Goal: Information Seeking & Learning: Compare options

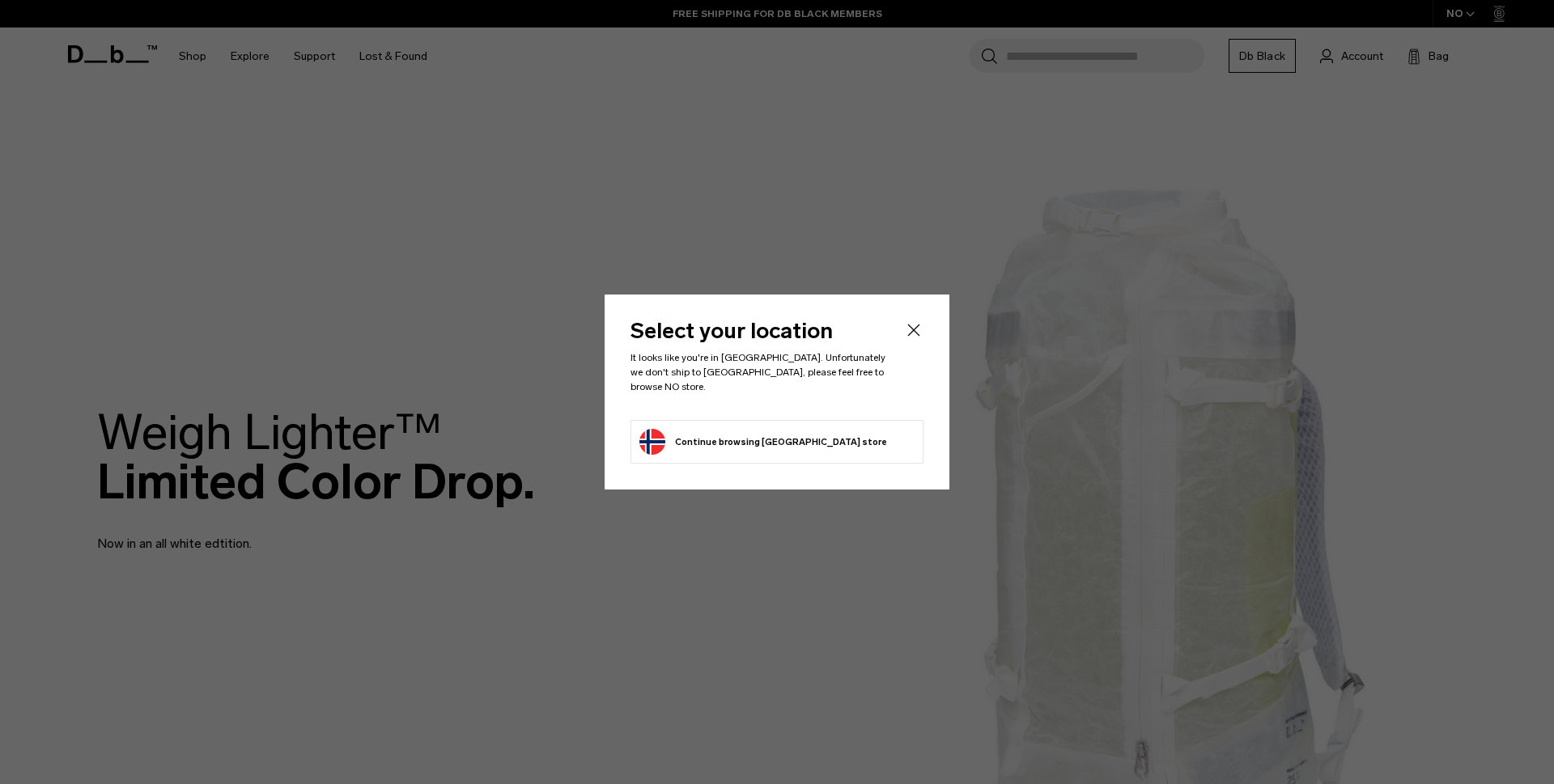
click at [809, 440] on li "Continue browsing [GEOGRAPHIC_DATA] store Continue shopping in [GEOGRAPHIC_DATA]" at bounding box center [777, 441] width 293 height 44
click at [743, 434] on button "Continue browsing [GEOGRAPHIC_DATA] store Continue shopping in [GEOGRAPHIC_DATA]" at bounding box center [763, 441] width 248 height 26
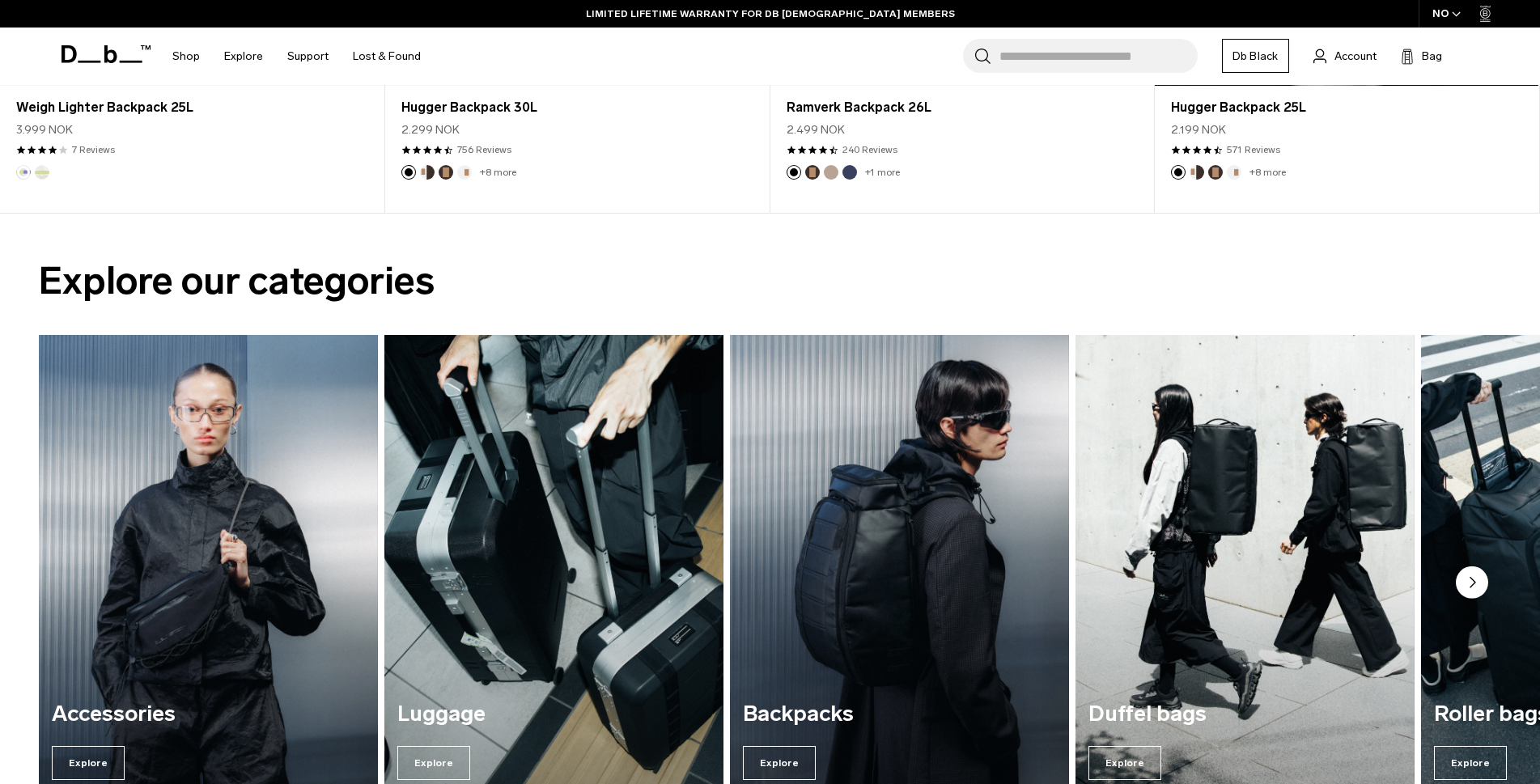
scroll to position [890, 0]
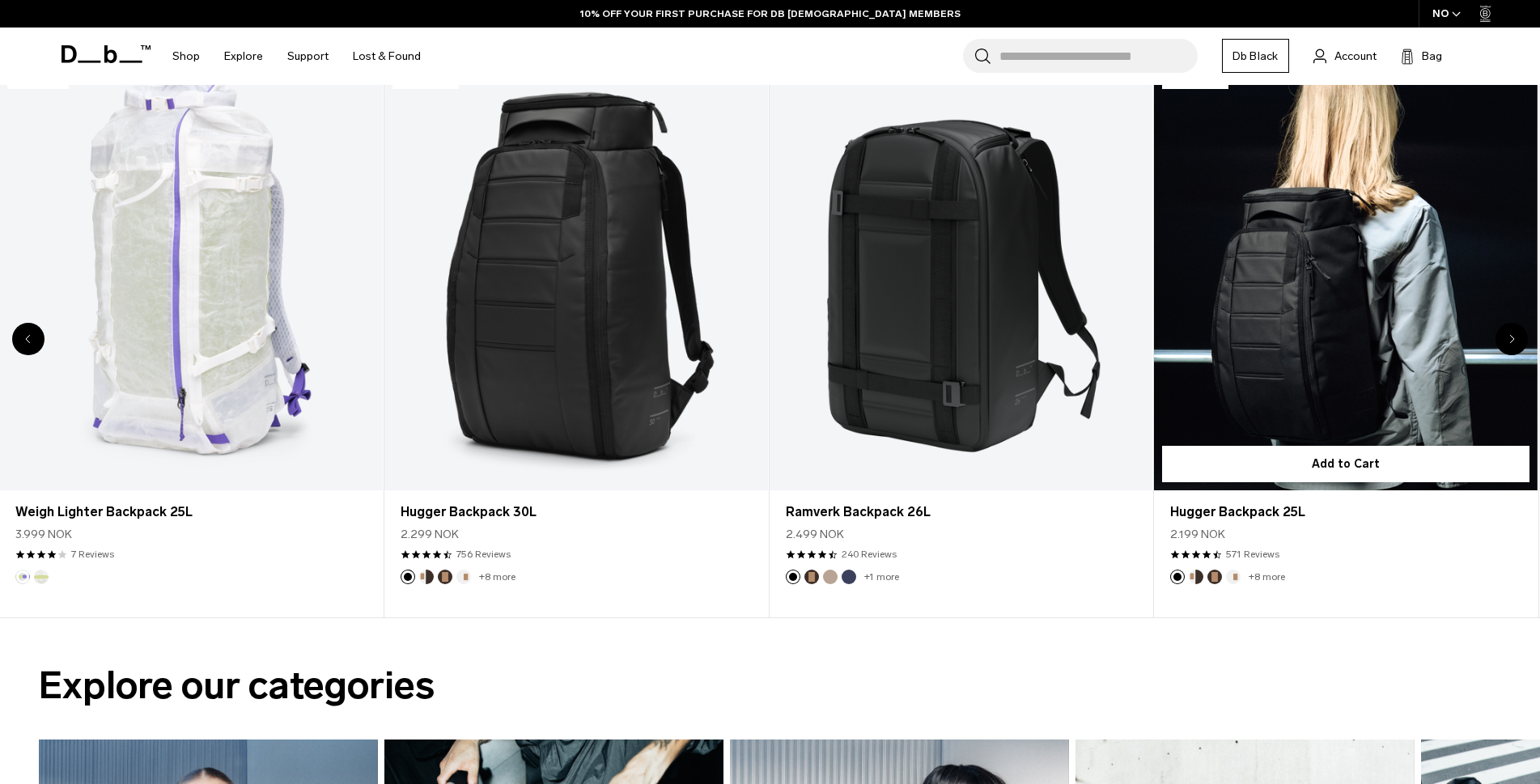
click at [1373, 305] on link "Hugger Backpack 25L" at bounding box center [1345, 277] width 383 height 426
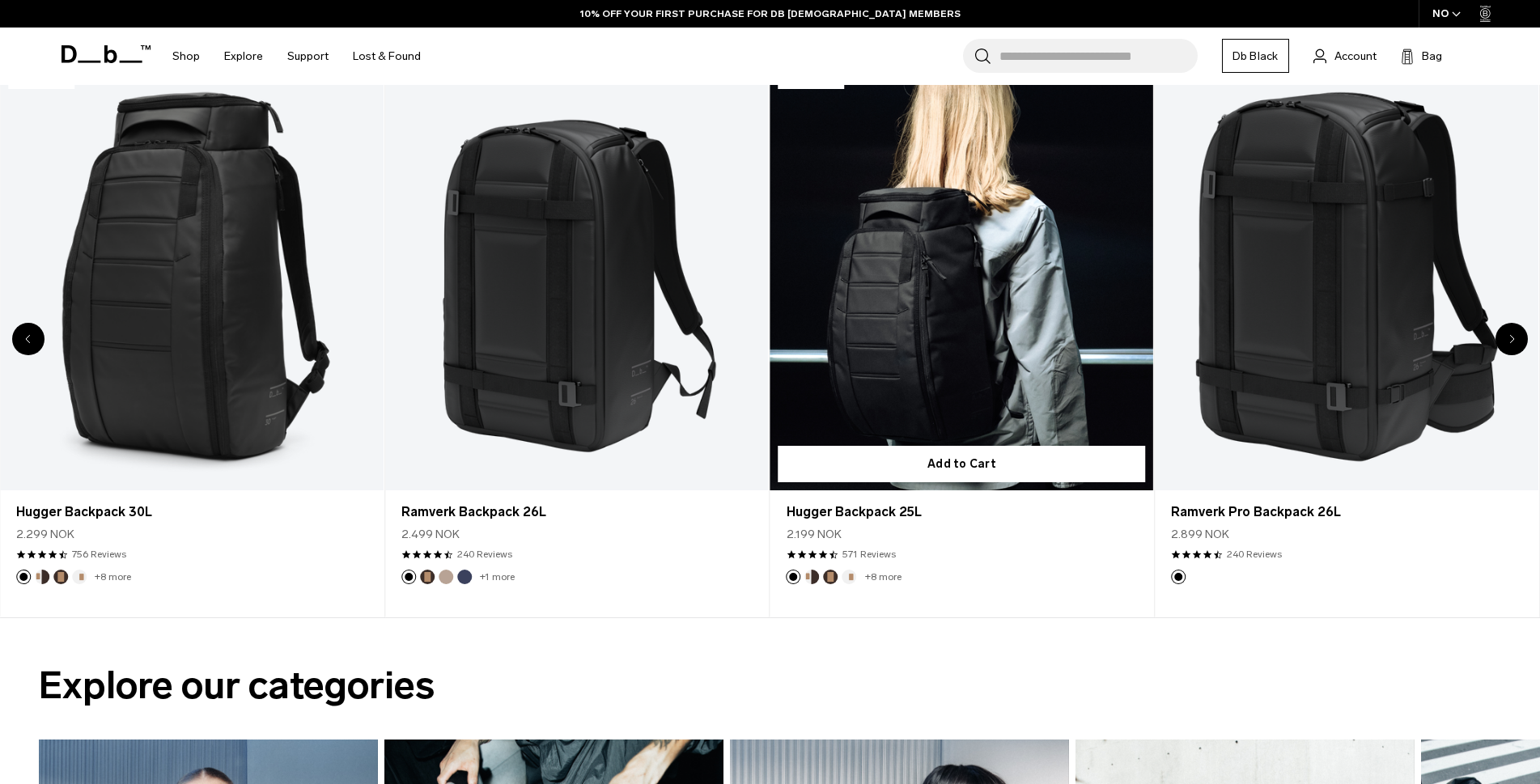
click at [955, 348] on link "Hugger Backpack 25L" at bounding box center [961, 277] width 383 height 426
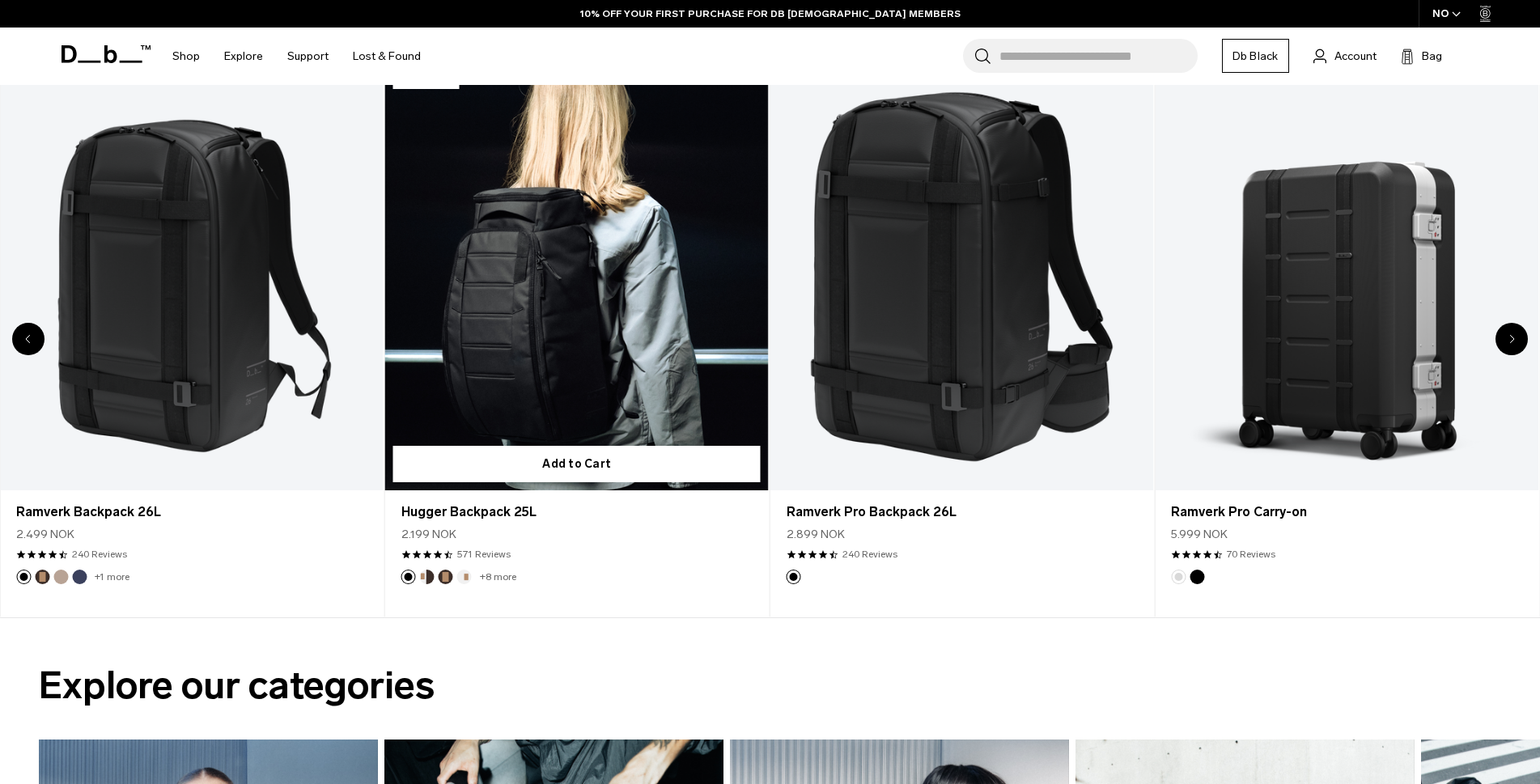
click at [504, 577] on link "+8 more" at bounding box center [498, 577] width 36 height 12
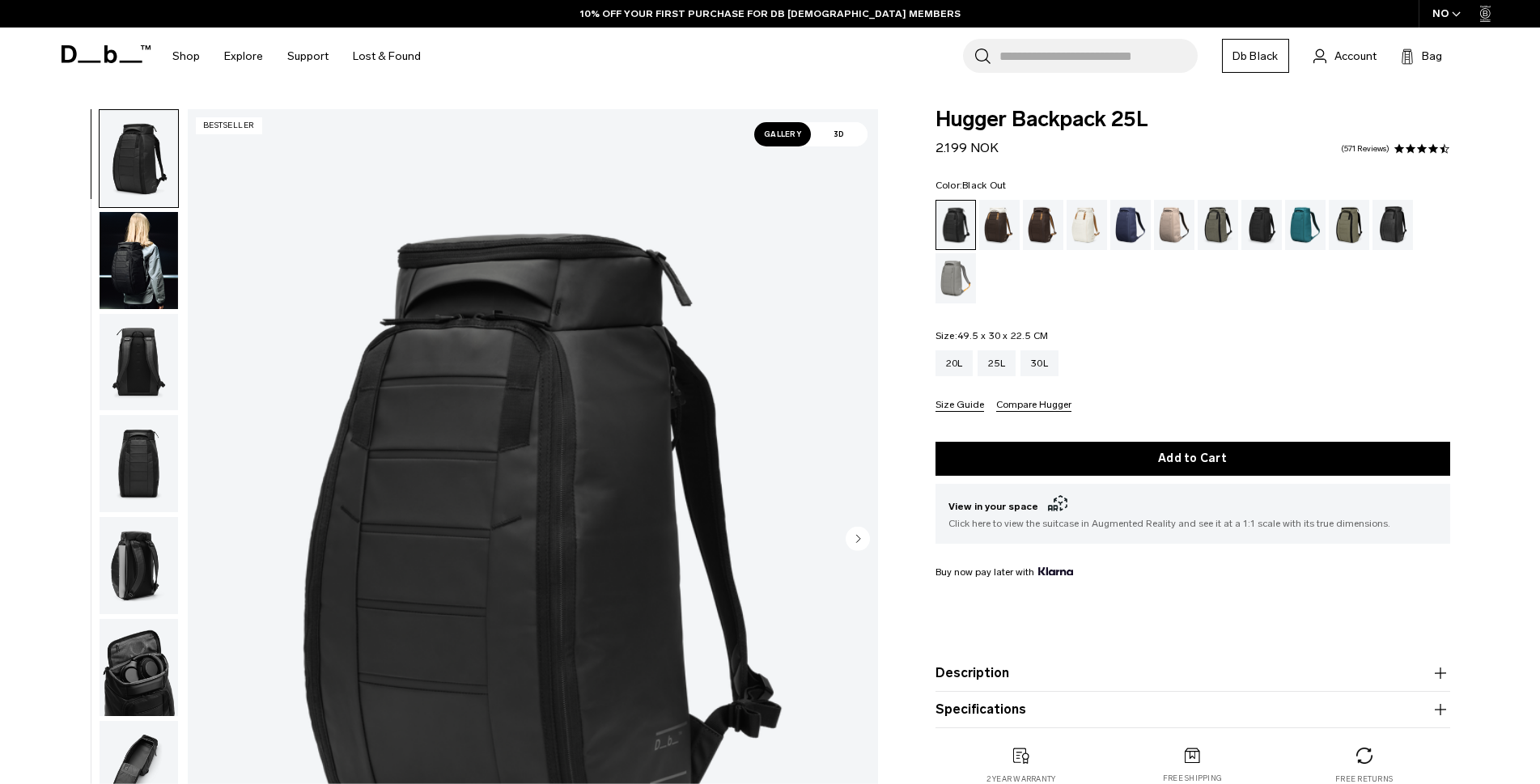
click at [145, 471] on img "button" at bounding box center [138, 463] width 79 height 97
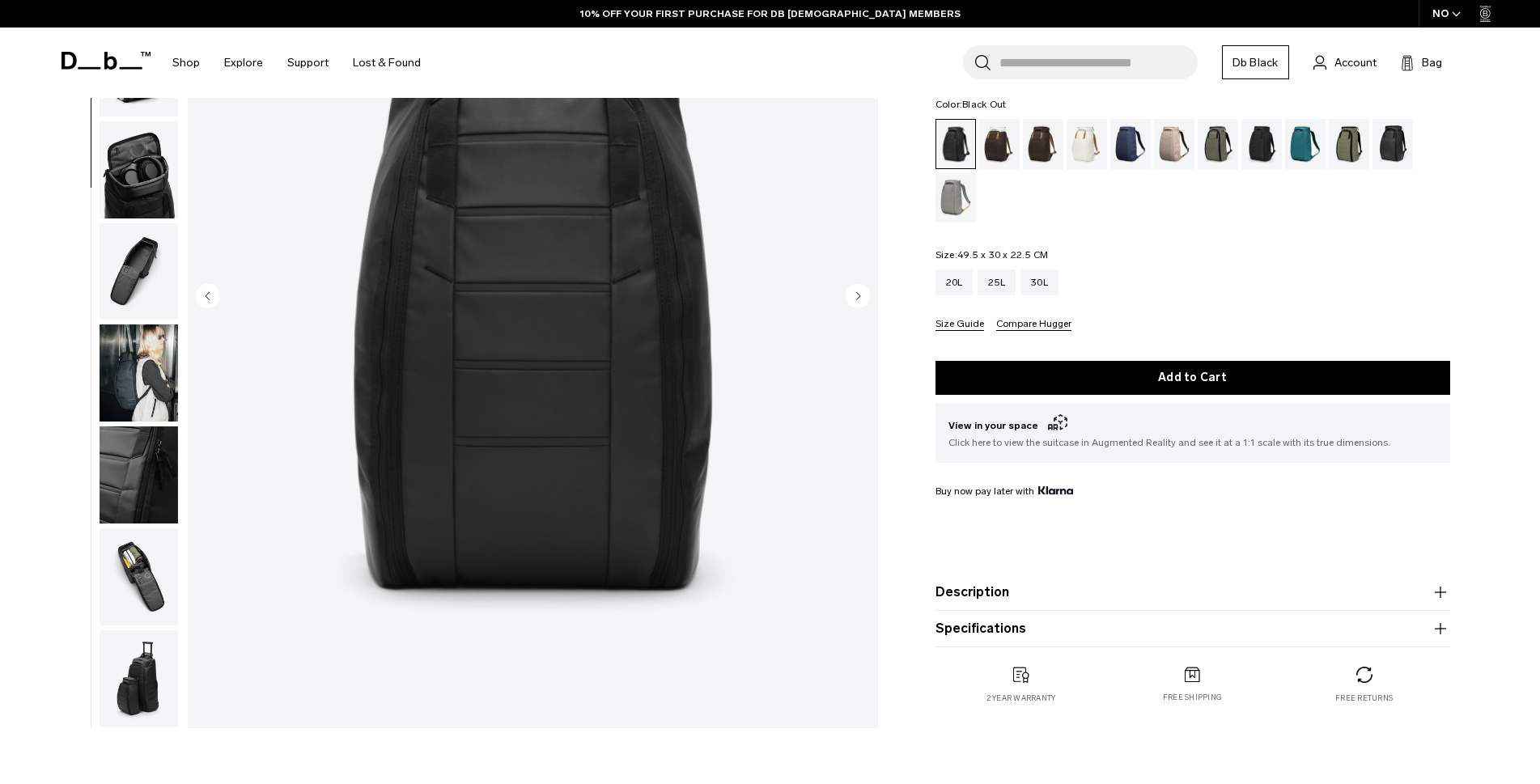
scroll to position [255, 0]
click at [152, 567] on img "button" at bounding box center [138, 576] width 79 height 97
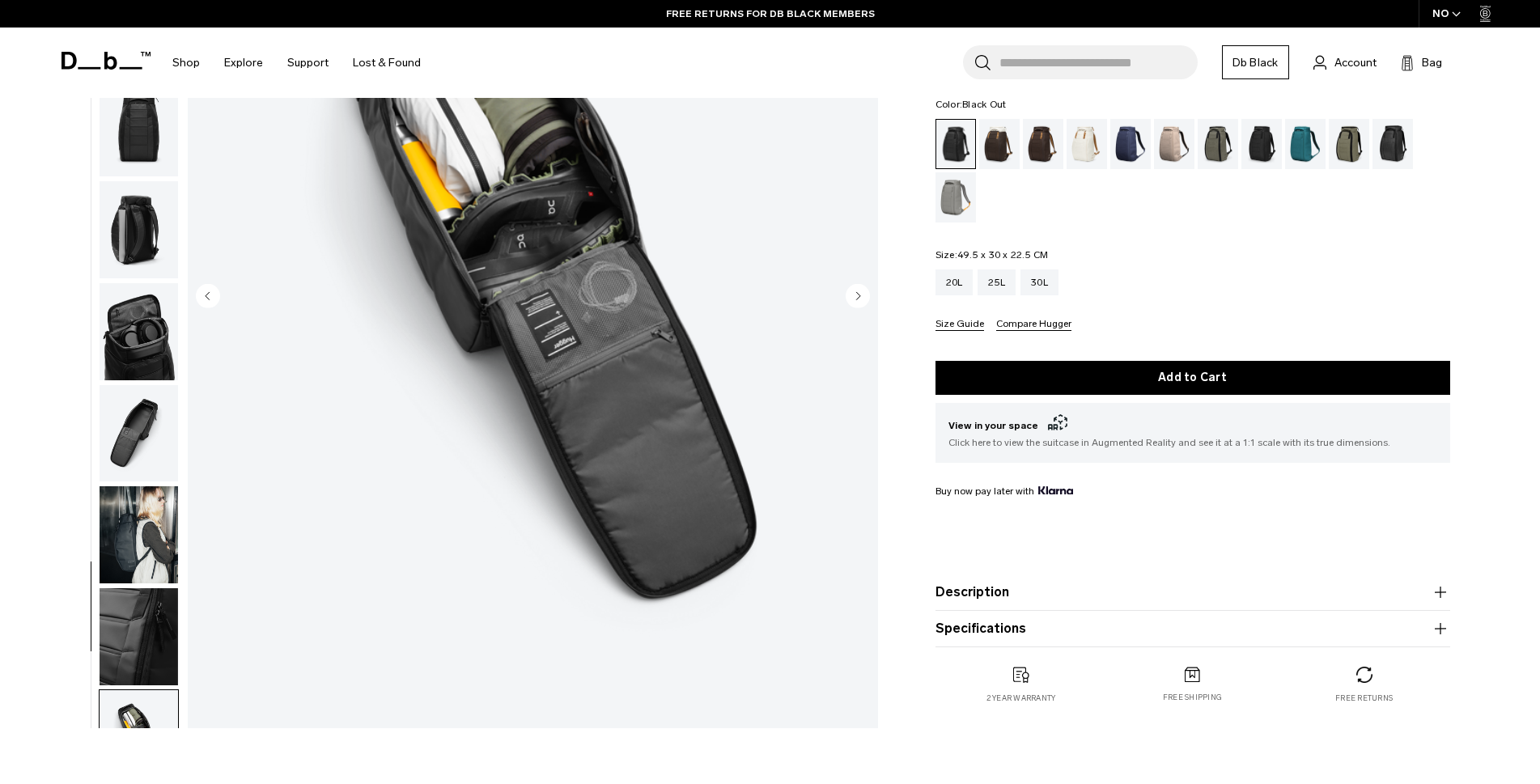
scroll to position [0, 0]
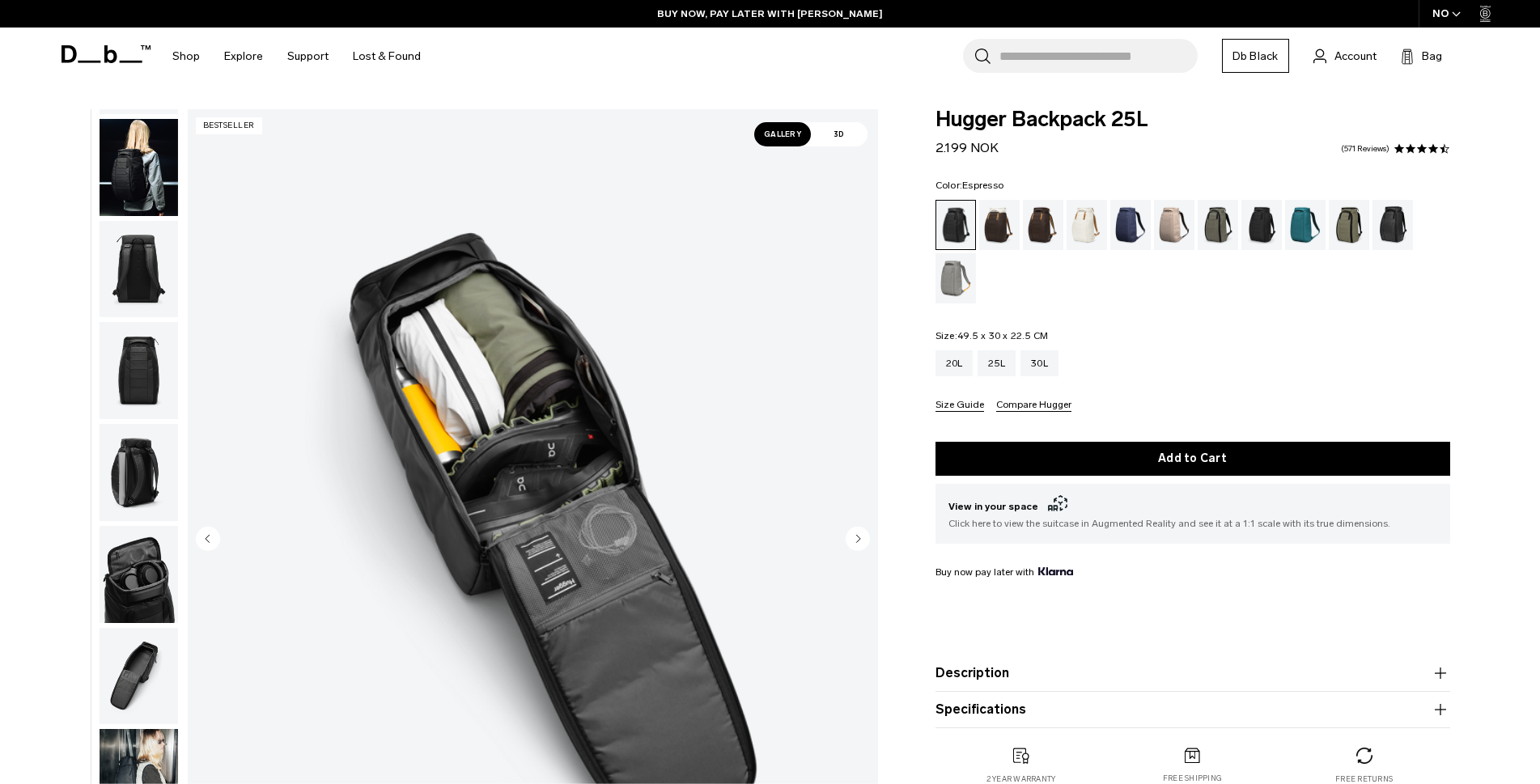
click at [1036, 224] on div "Espresso" at bounding box center [1043, 224] width 41 height 51
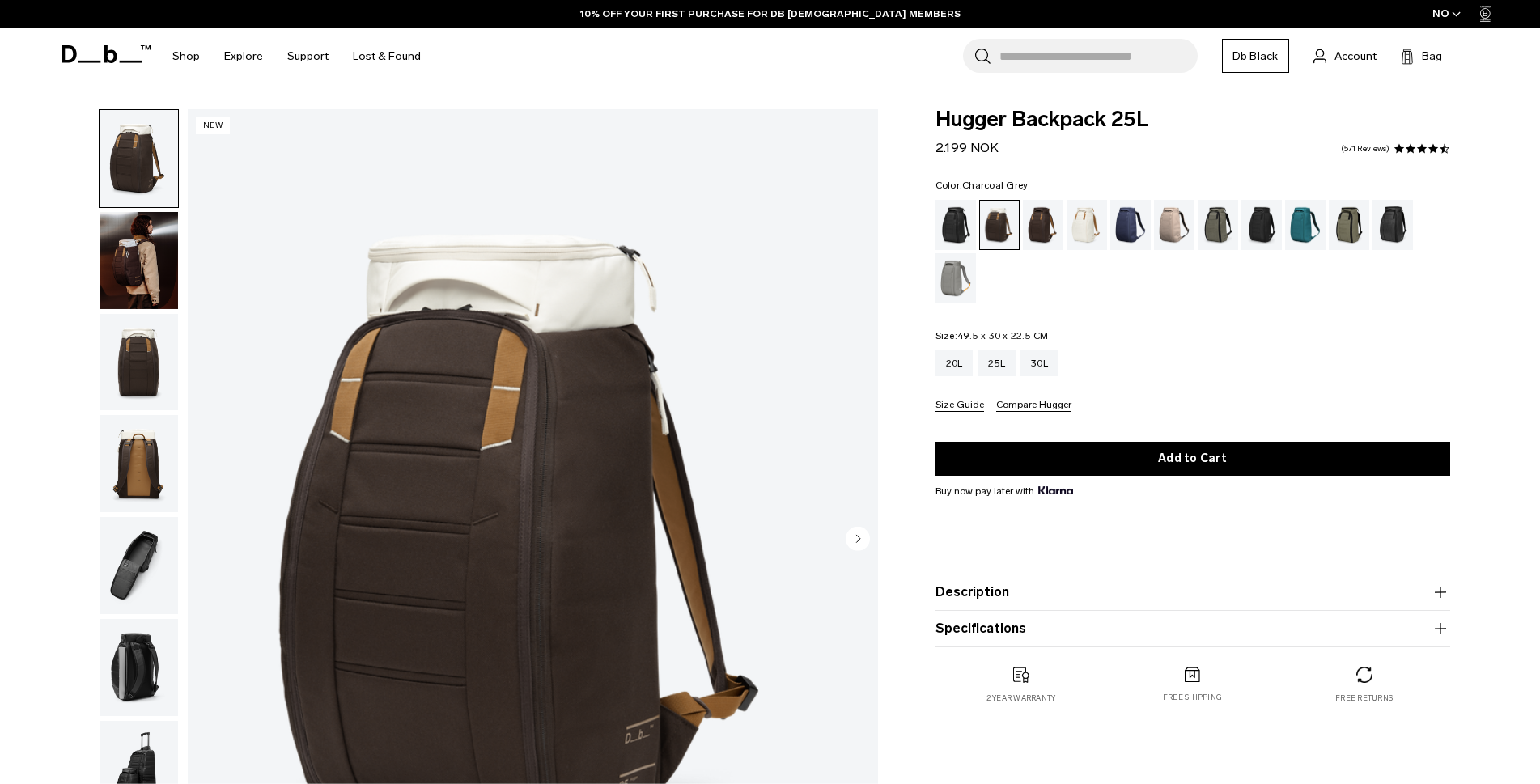
click at [1258, 226] on div "Charcoal Grey" at bounding box center [1262, 224] width 41 height 51
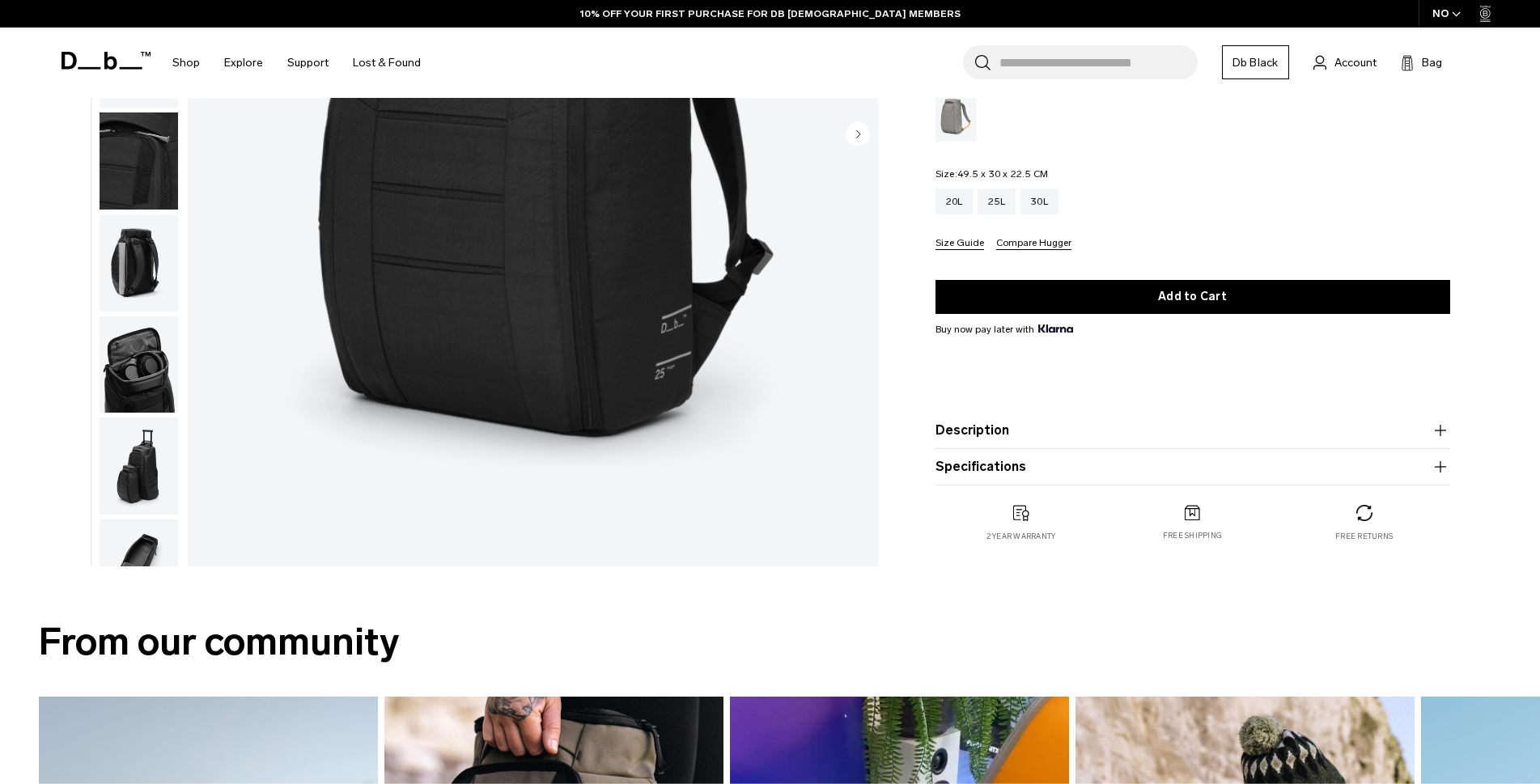
scroll to position [81, 0]
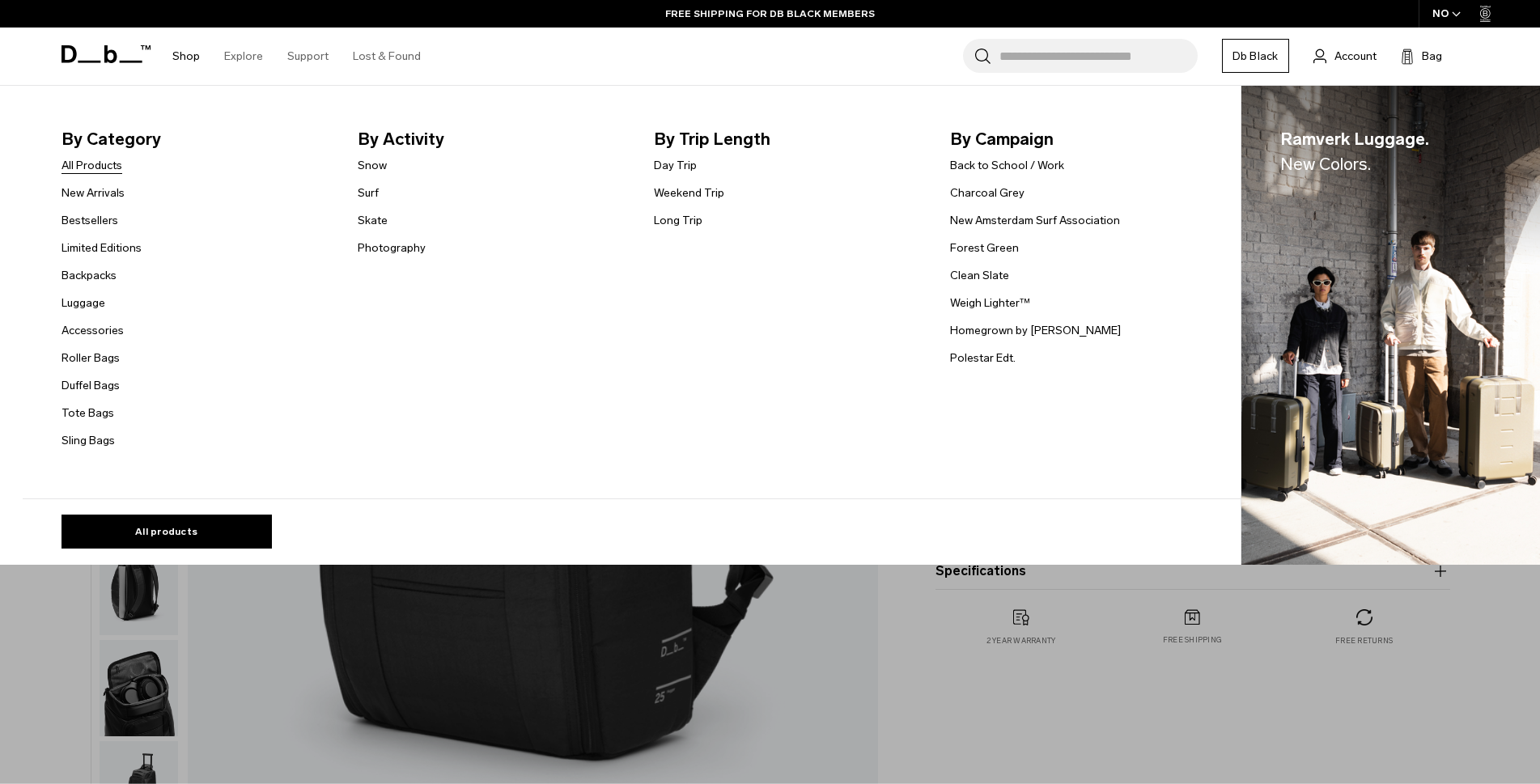
click at [106, 164] on link "All Products" at bounding box center [91, 166] width 60 height 17
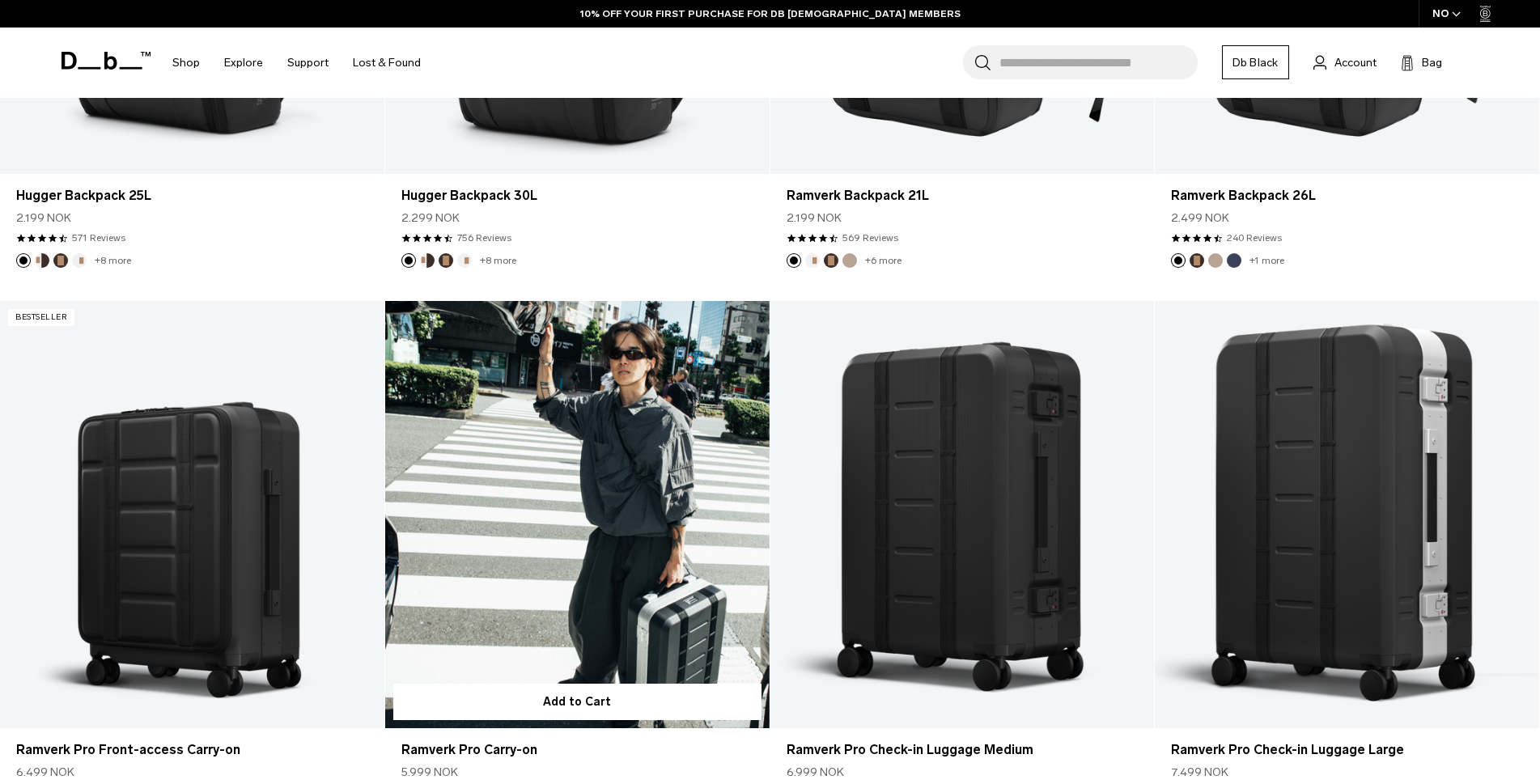
scroll to position [324, 0]
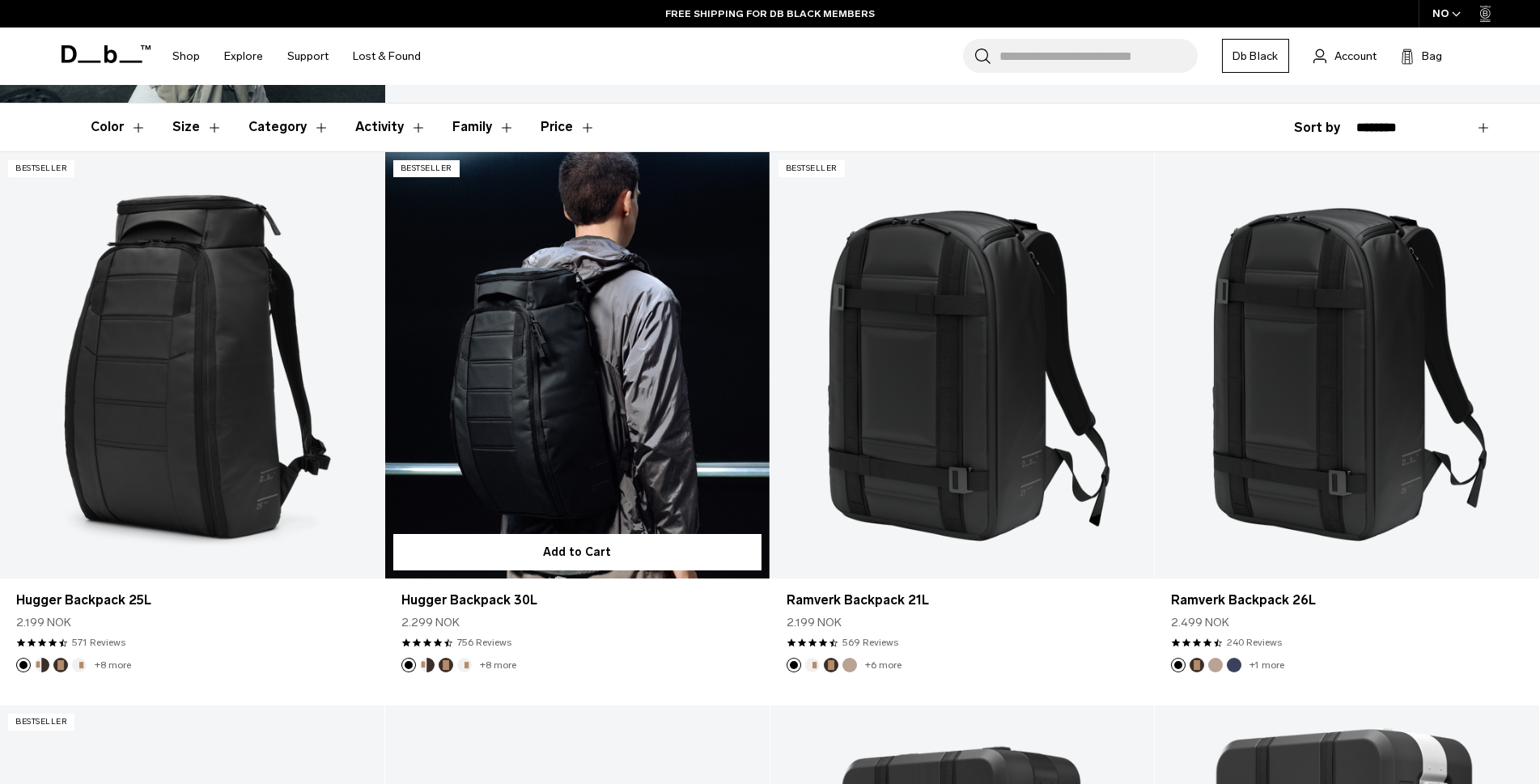
click at [590, 237] on link "Hugger Backpack 30L" at bounding box center [577, 366] width 384 height 427
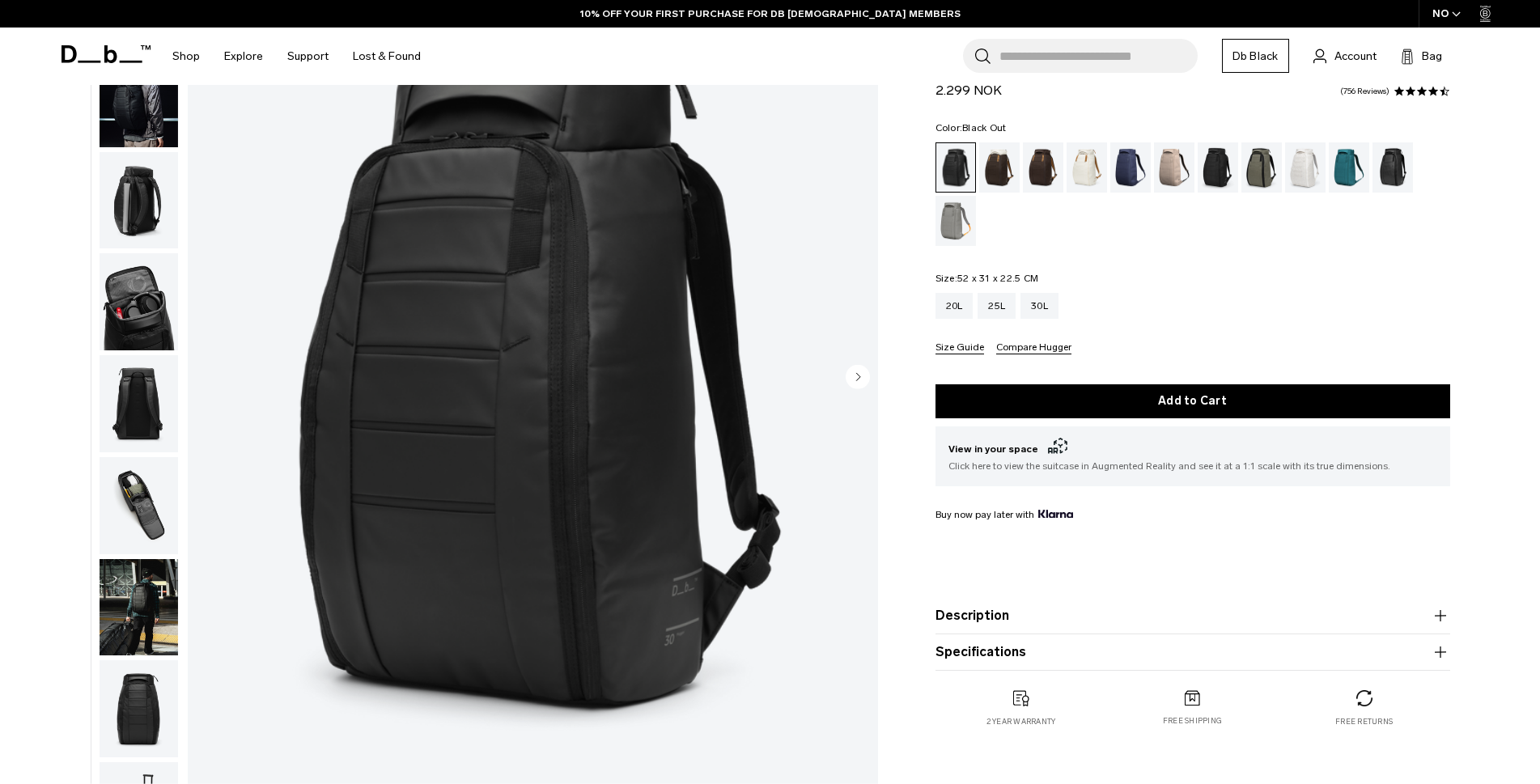
click at [144, 625] on img "button" at bounding box center [138, 607] width 79 height 97
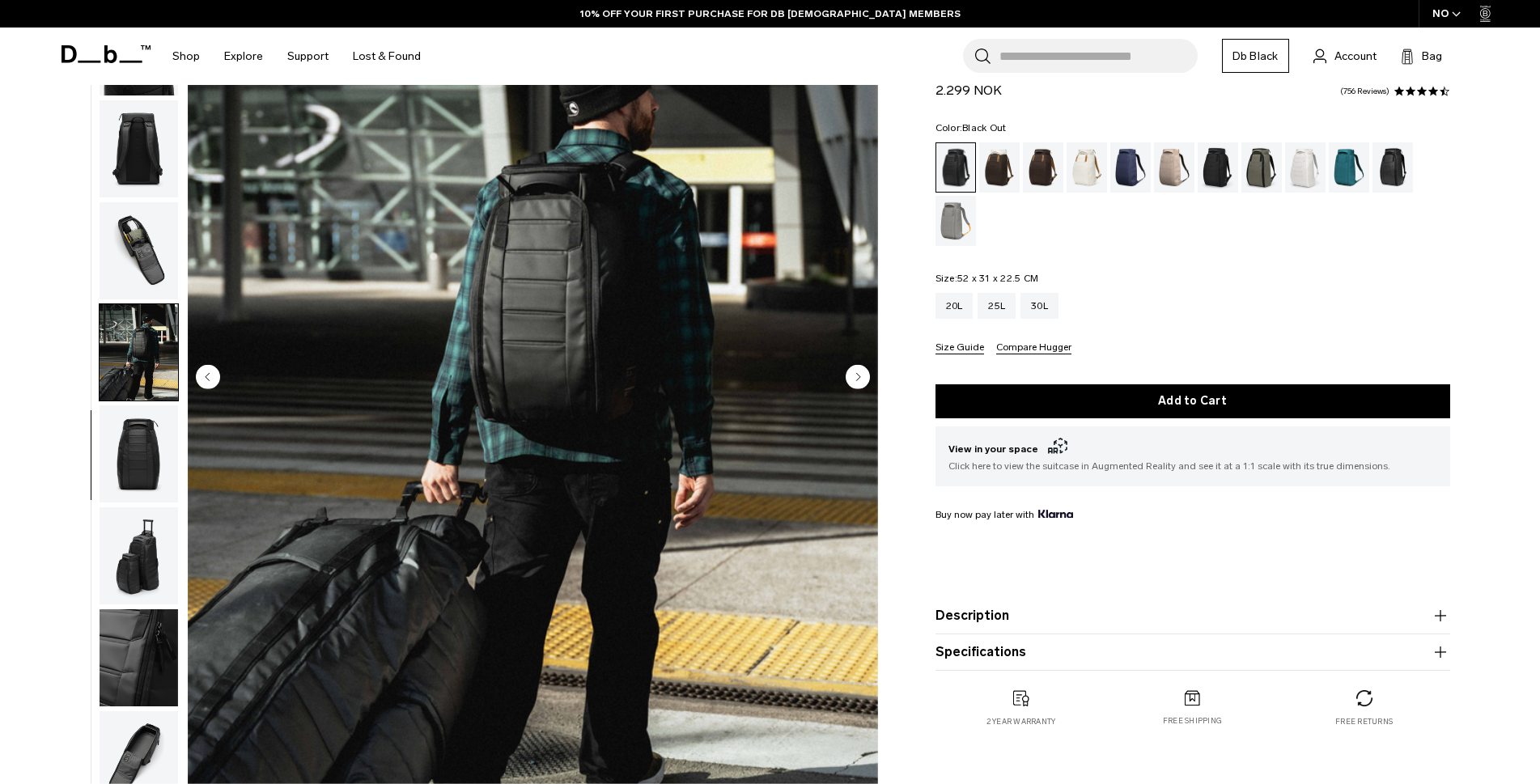
click at [854, 378] on circle "Next slide" at bounding box center [857, 376] width 24 height 24
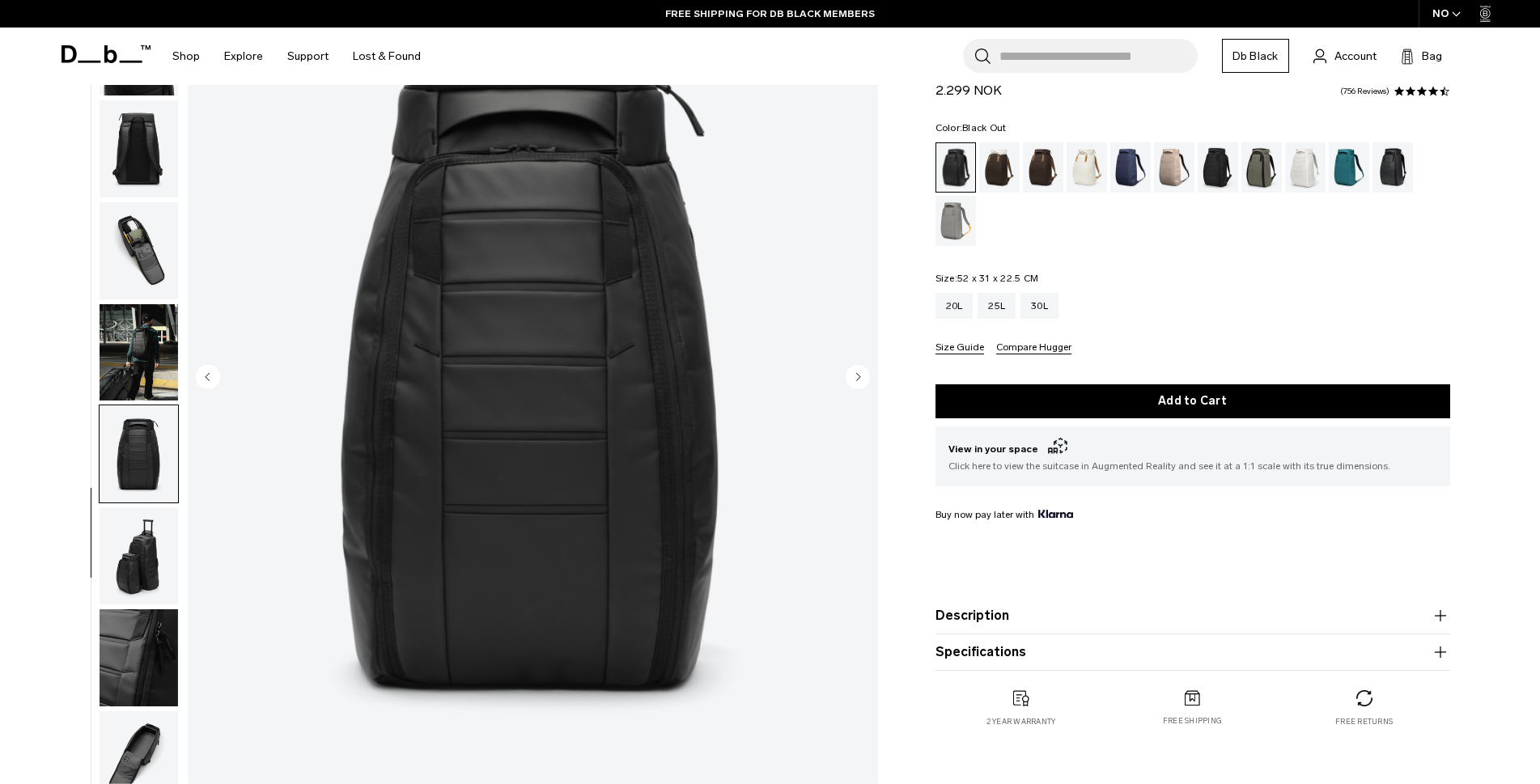
click at [854, 378] on circle "Next slide" at bounding box center [857, 376] width 24 height 24
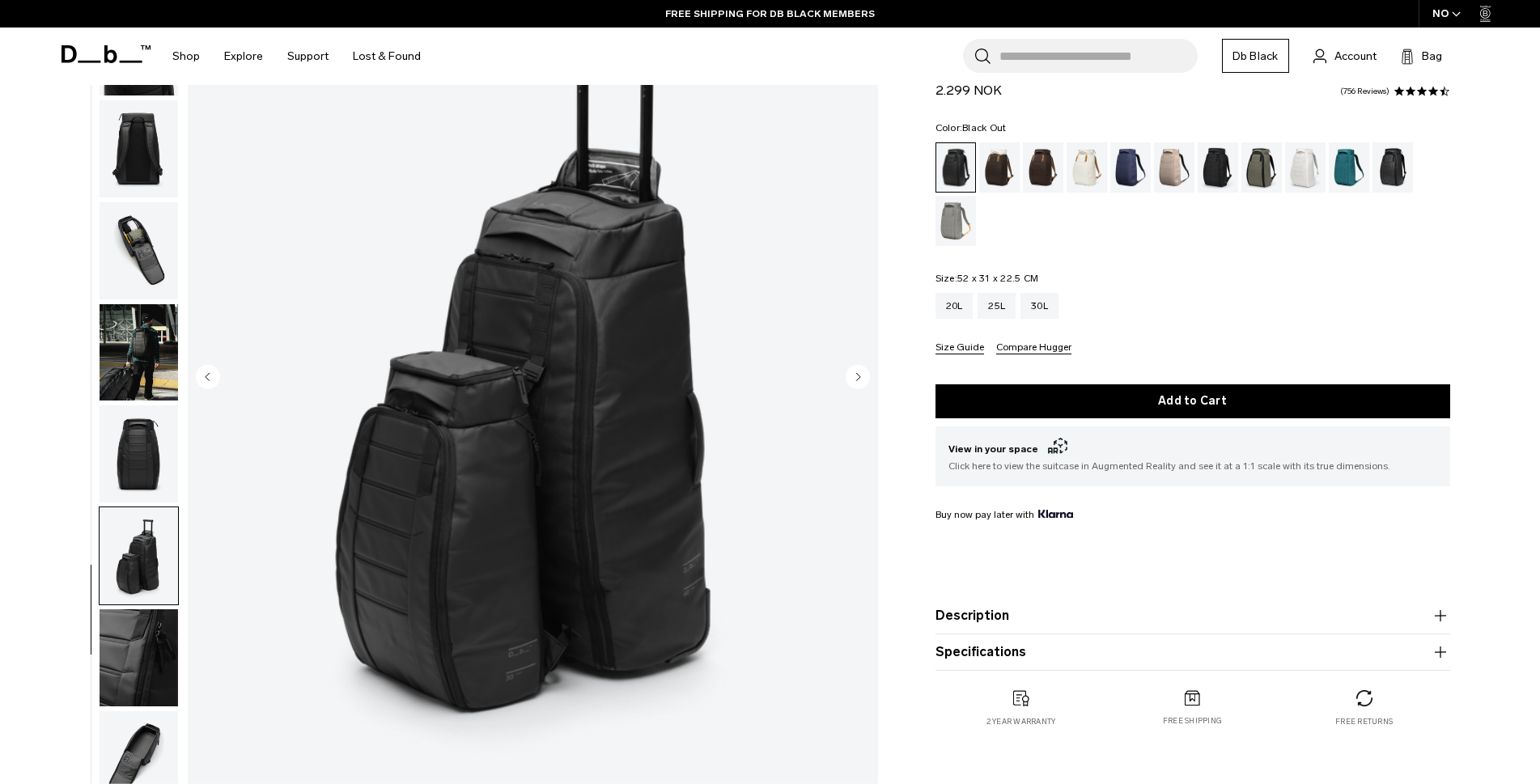
click at [854, 378] on circle "Next slide" at bounding box center [857, 376] width 24 height 24
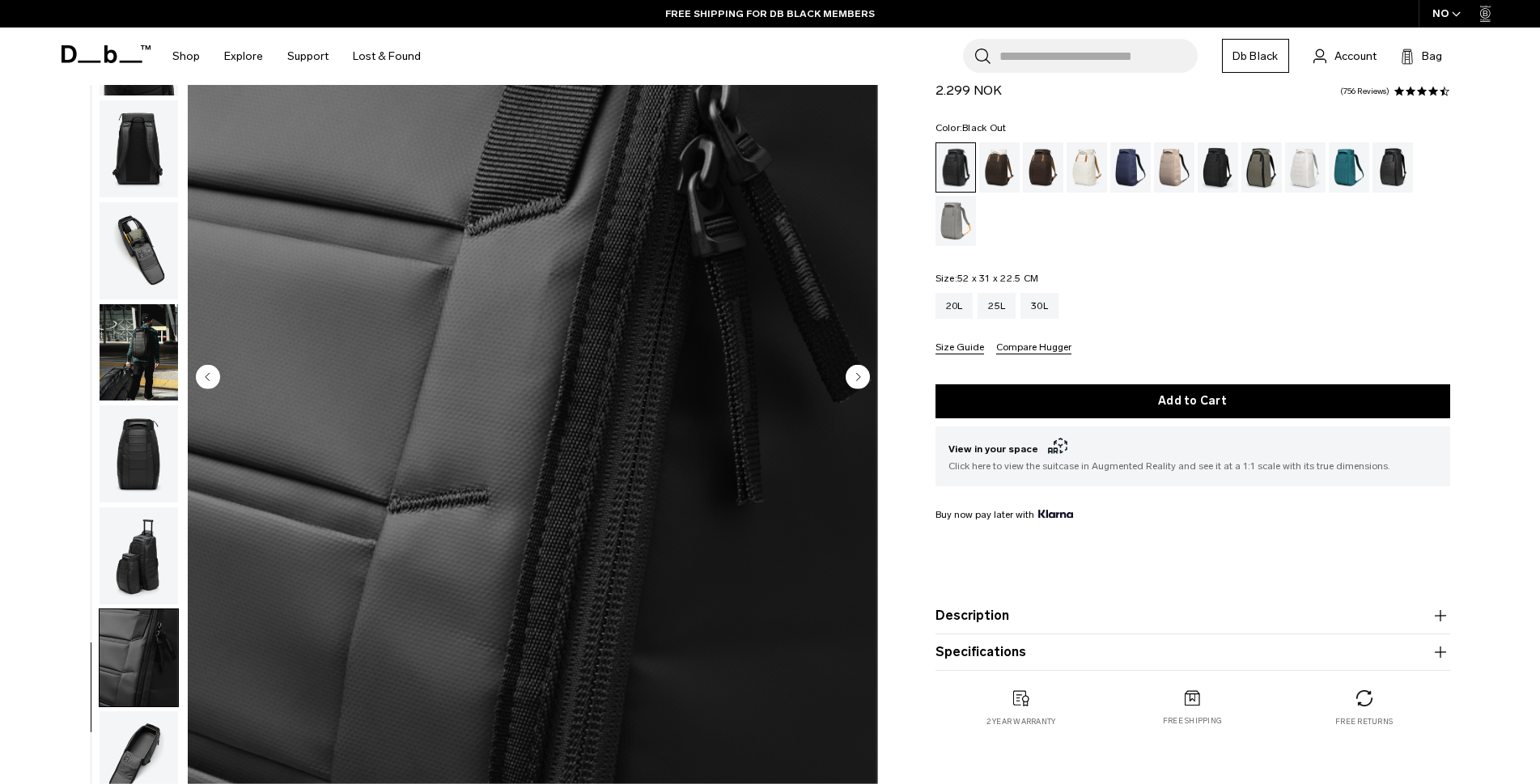
click at [853, 378] on circle "Next slide" at bounding box center [857, 376] width 24 height 24
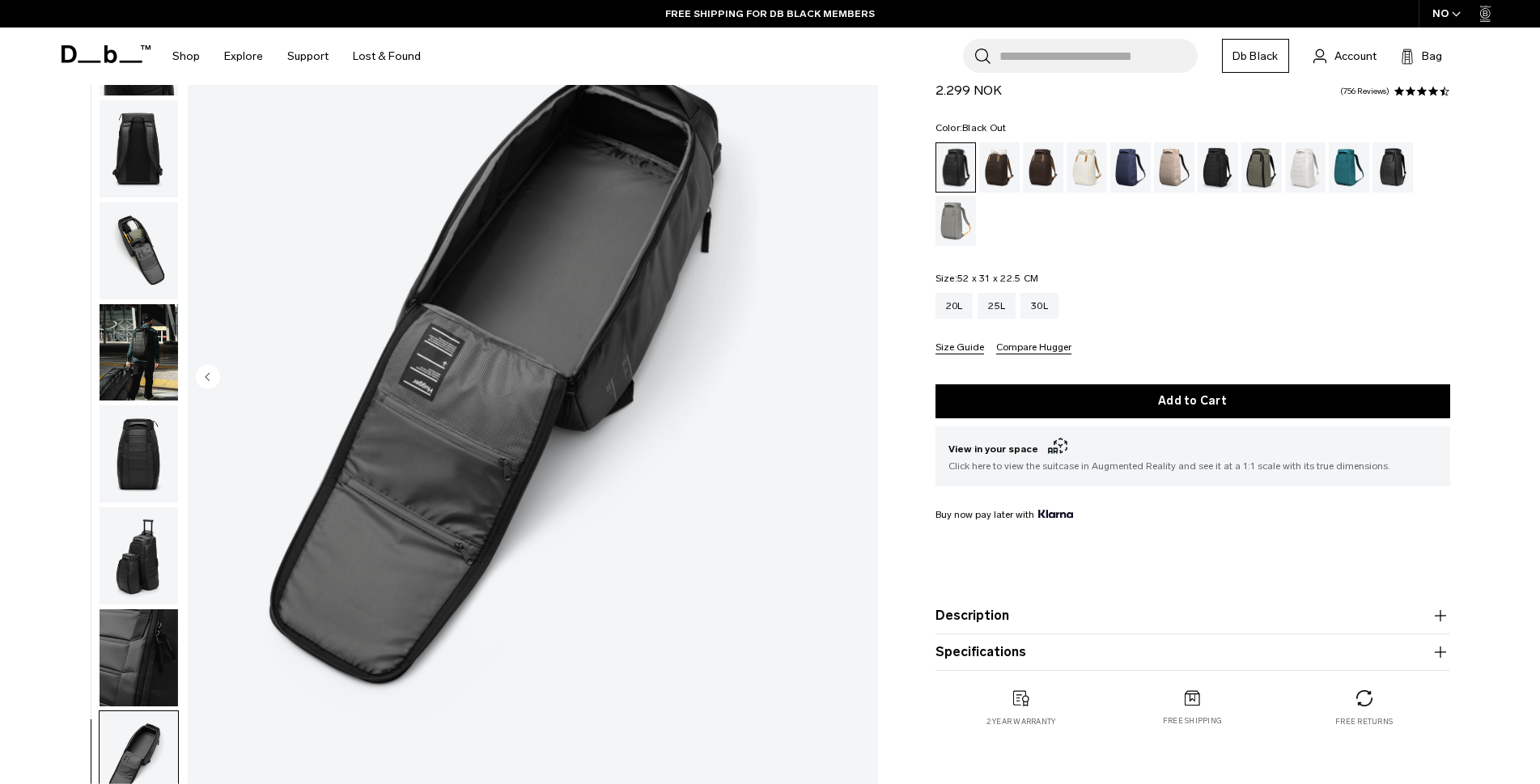
click at [853, 378] on img "11 / 11" at bounding box center [533, 378] width 691 height 862
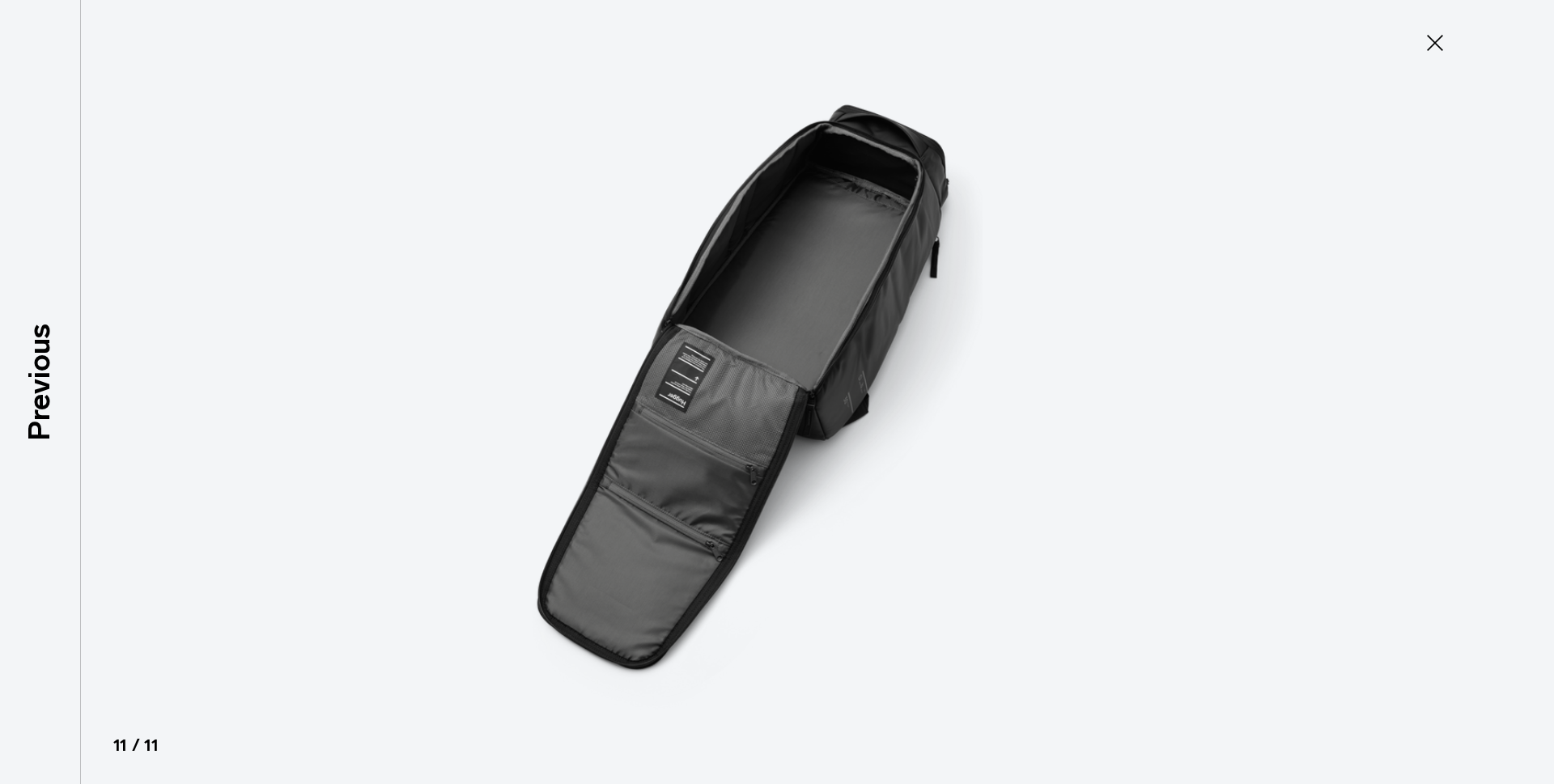
click at [853, 378] on img at bounding box center [777, 392] width 729 height 784
click at [181, 435] on div at bounding box center [777, 392] width 1554 height 784
click at [440, 426] on div at bounding box center [777, 392] width 1554 height 784
click at [279, 387] on div at bounding box center [777, 392] width 1554 height 784
click at [277, 387] on div at bounding box center [777, 392] width 1554 height 784
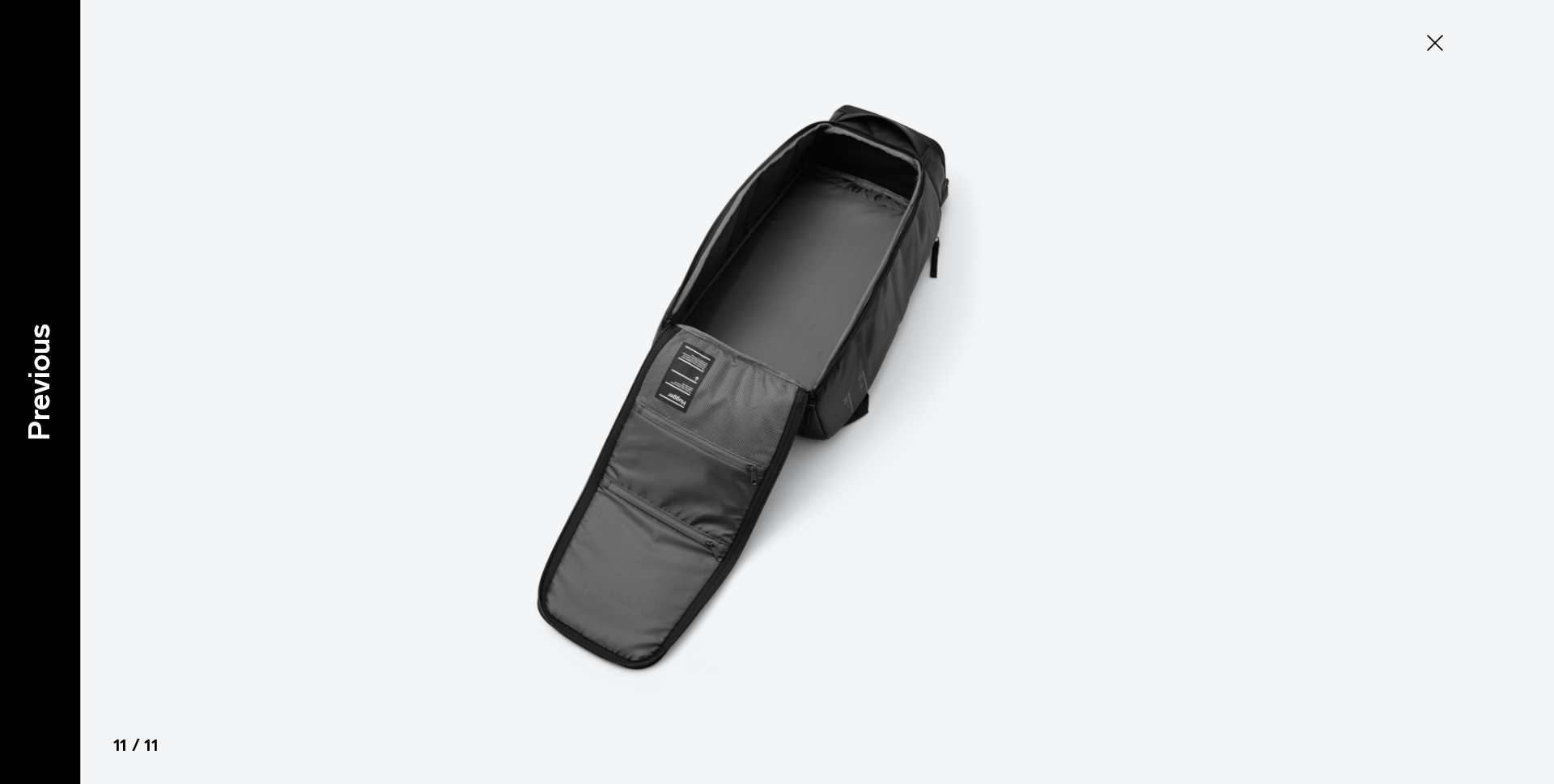
click at [48, 358] on p "Previous" at bounding box center [40, 382] width 44 height 118
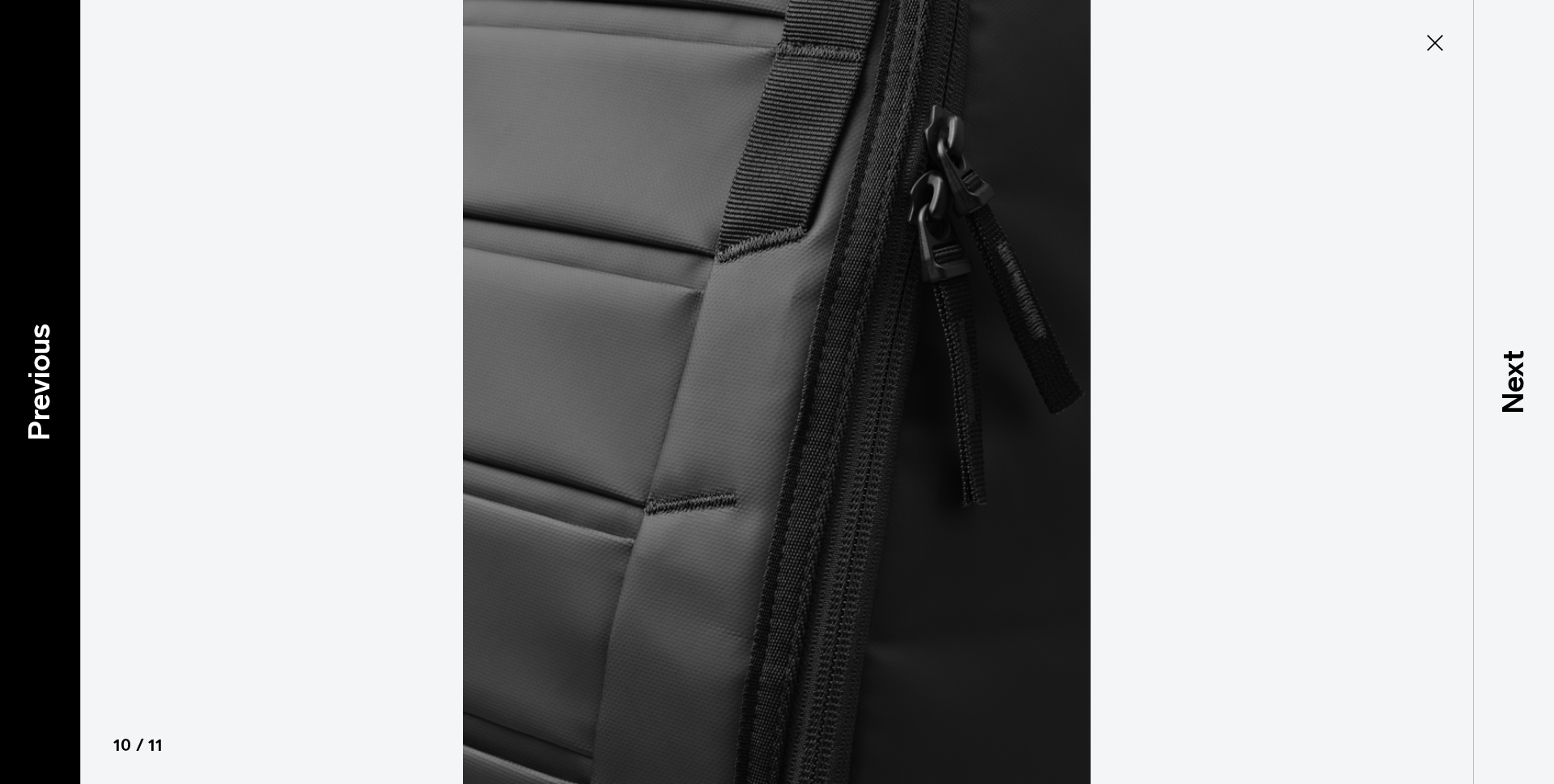
click at [36, 382] on p "Previous" at bounding box center [40, 382] width 44 height 118
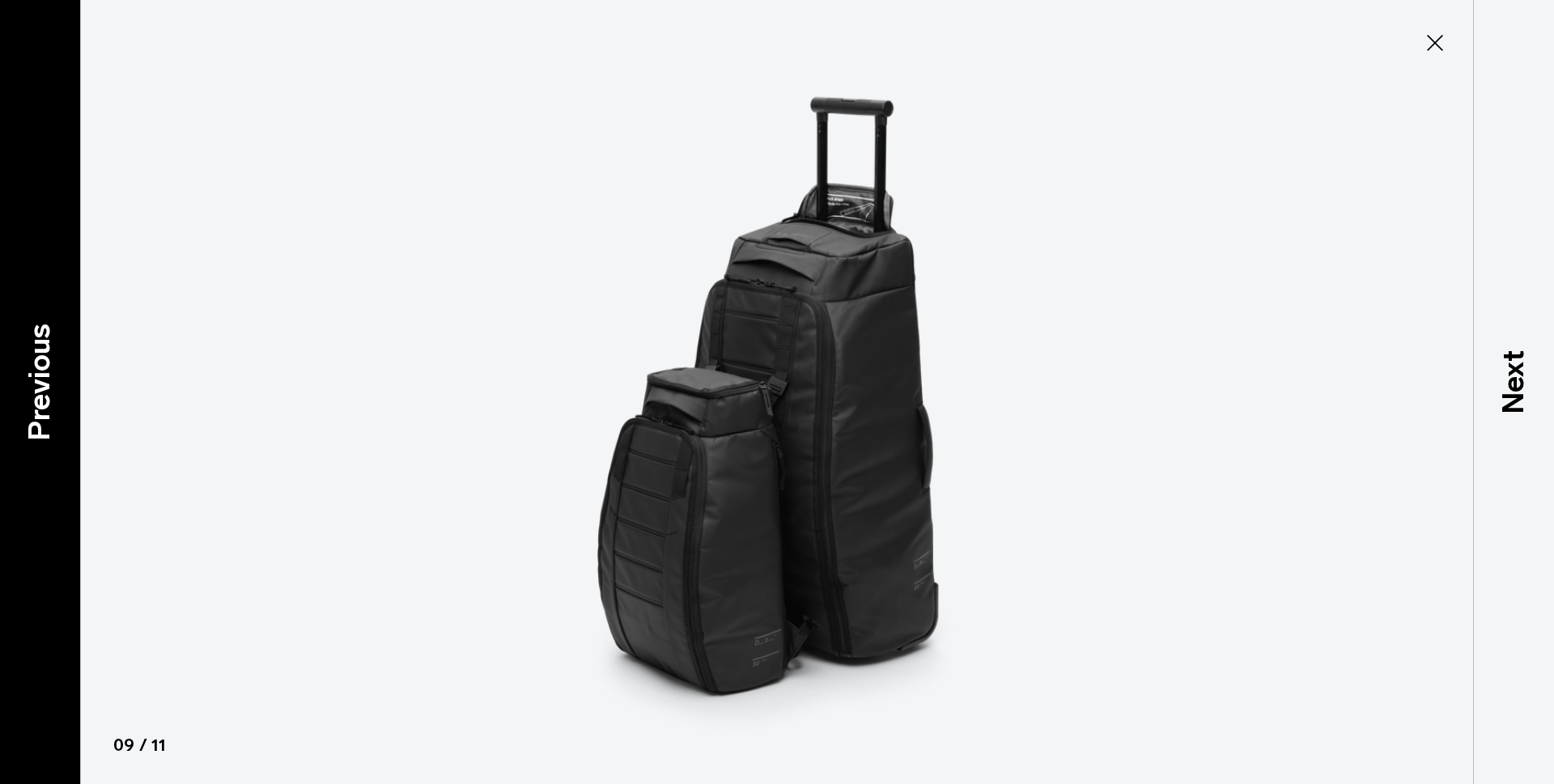
click at [36, 382] on p "Previous" at bounding box center [40, 382] width 44 height 118
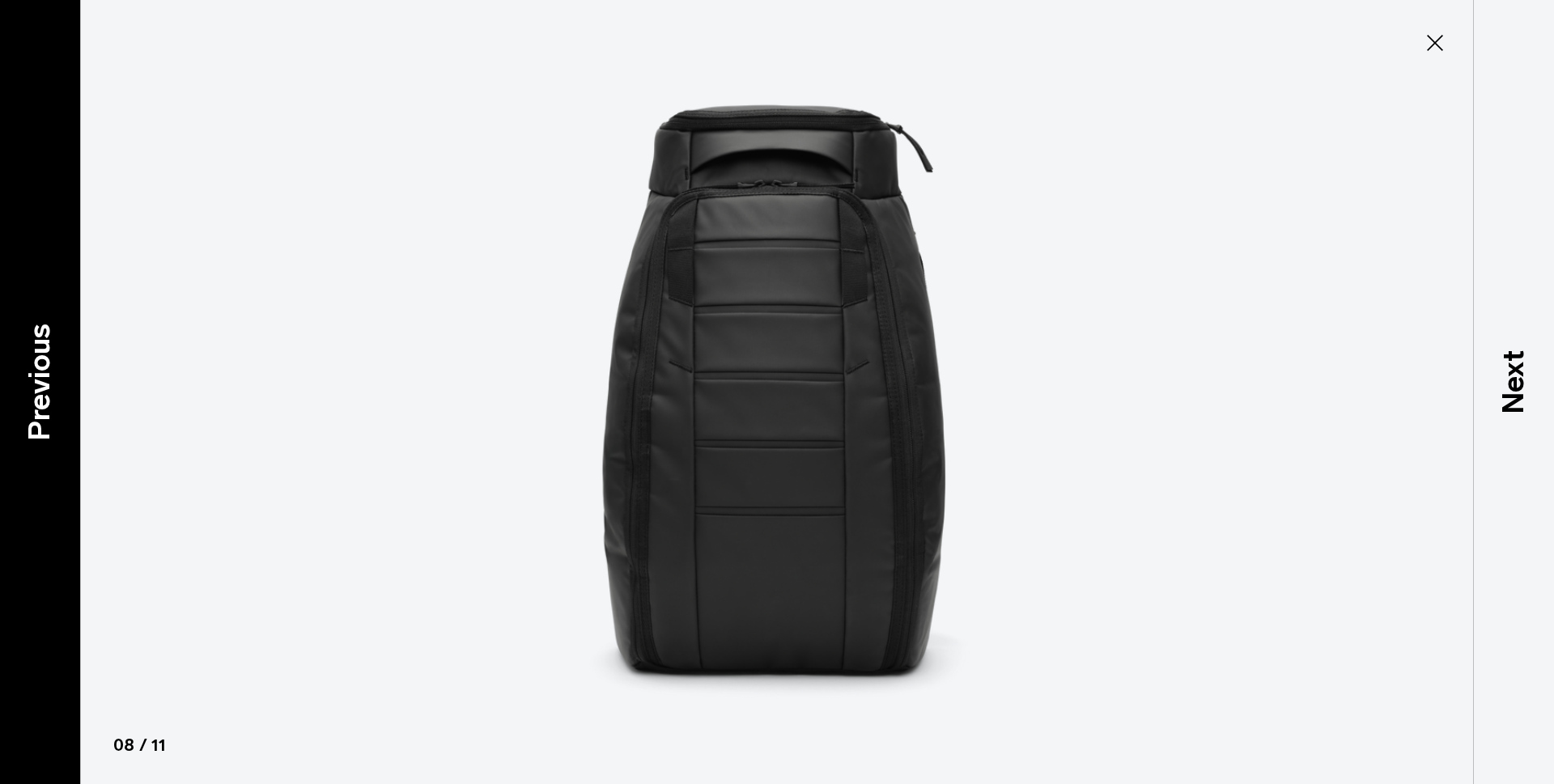
click at [36, 382] on p "Previous" at bounding box center [40, 382] width 44 height 118
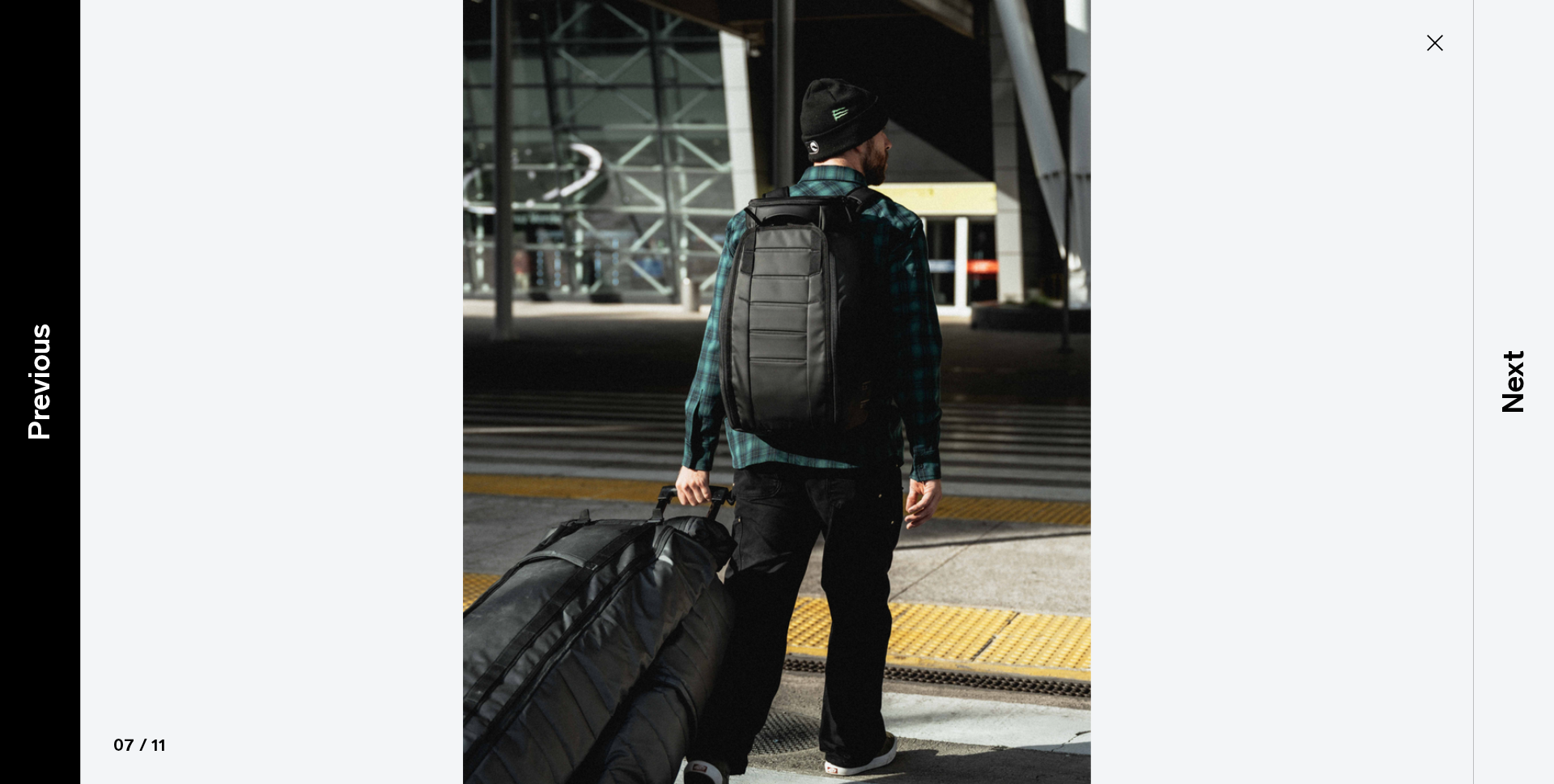
click at [36, 382] on p "Previous" at bounding box center [40, 382] width 44 height 118
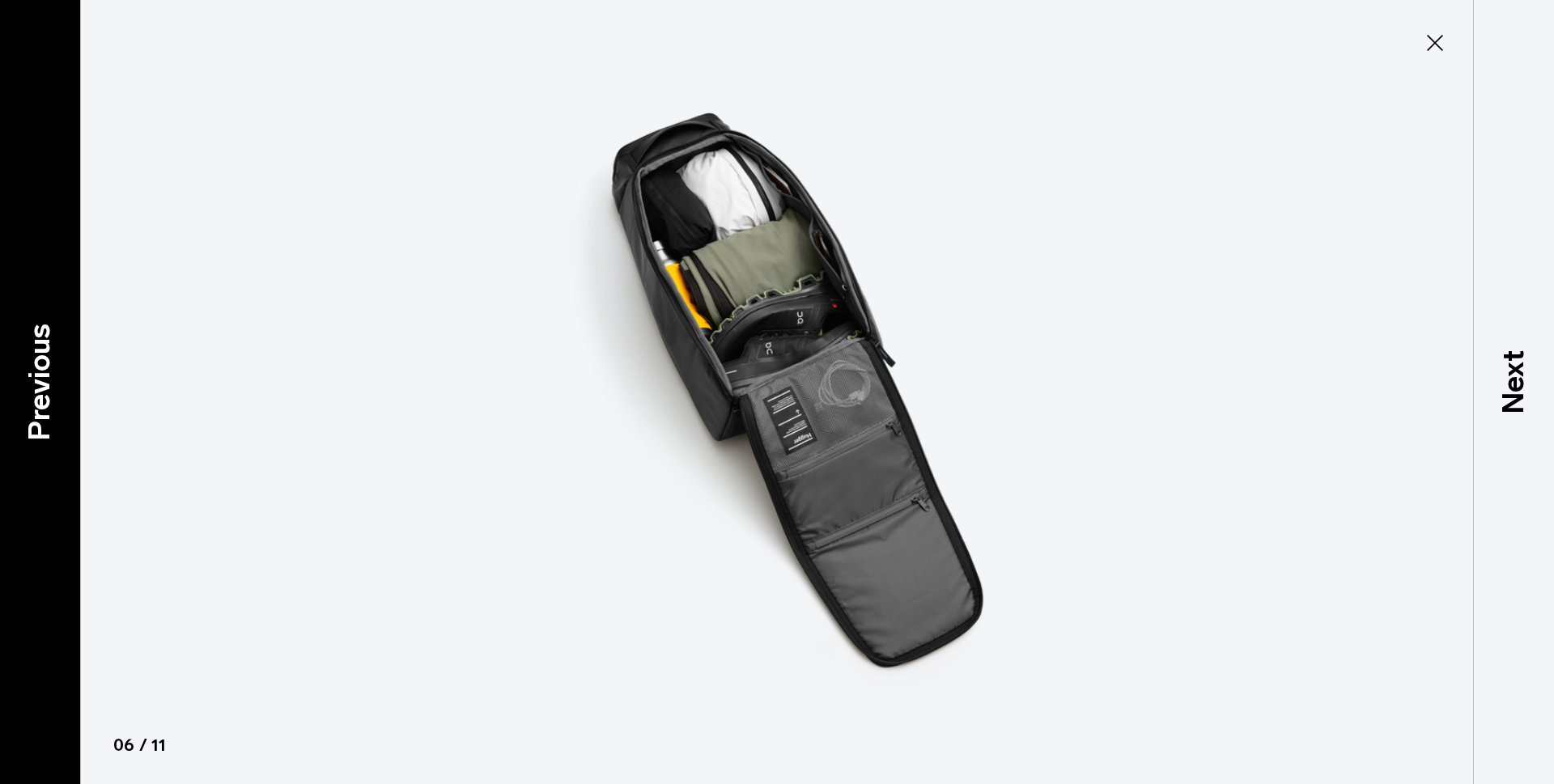
click at [36, 382] on p "Previous" at bounding box center [40, 382] width 44 height 118
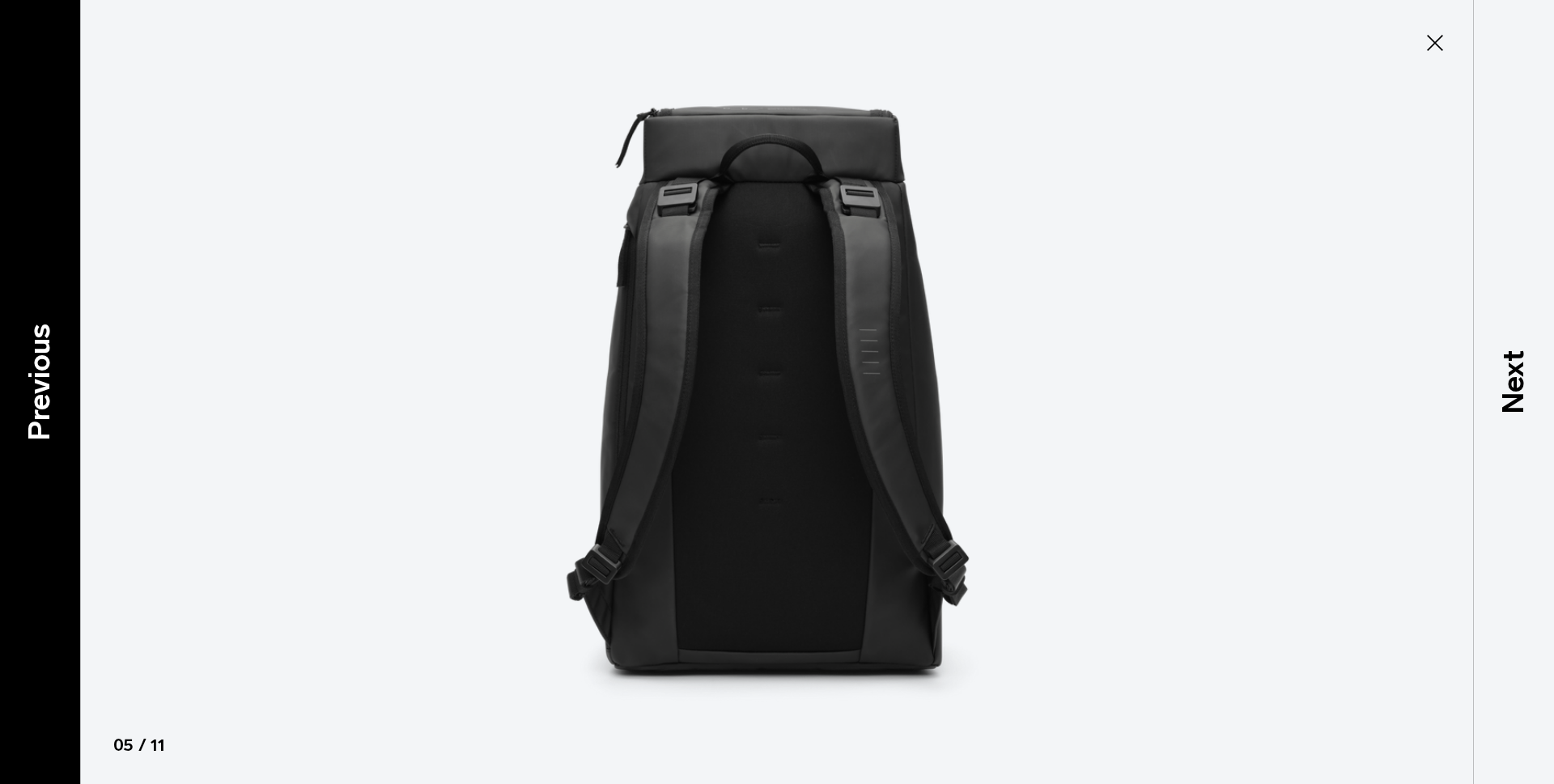
click at [36, 382] on p "Previous" at bounding box center [40, 382] width 44 height 118
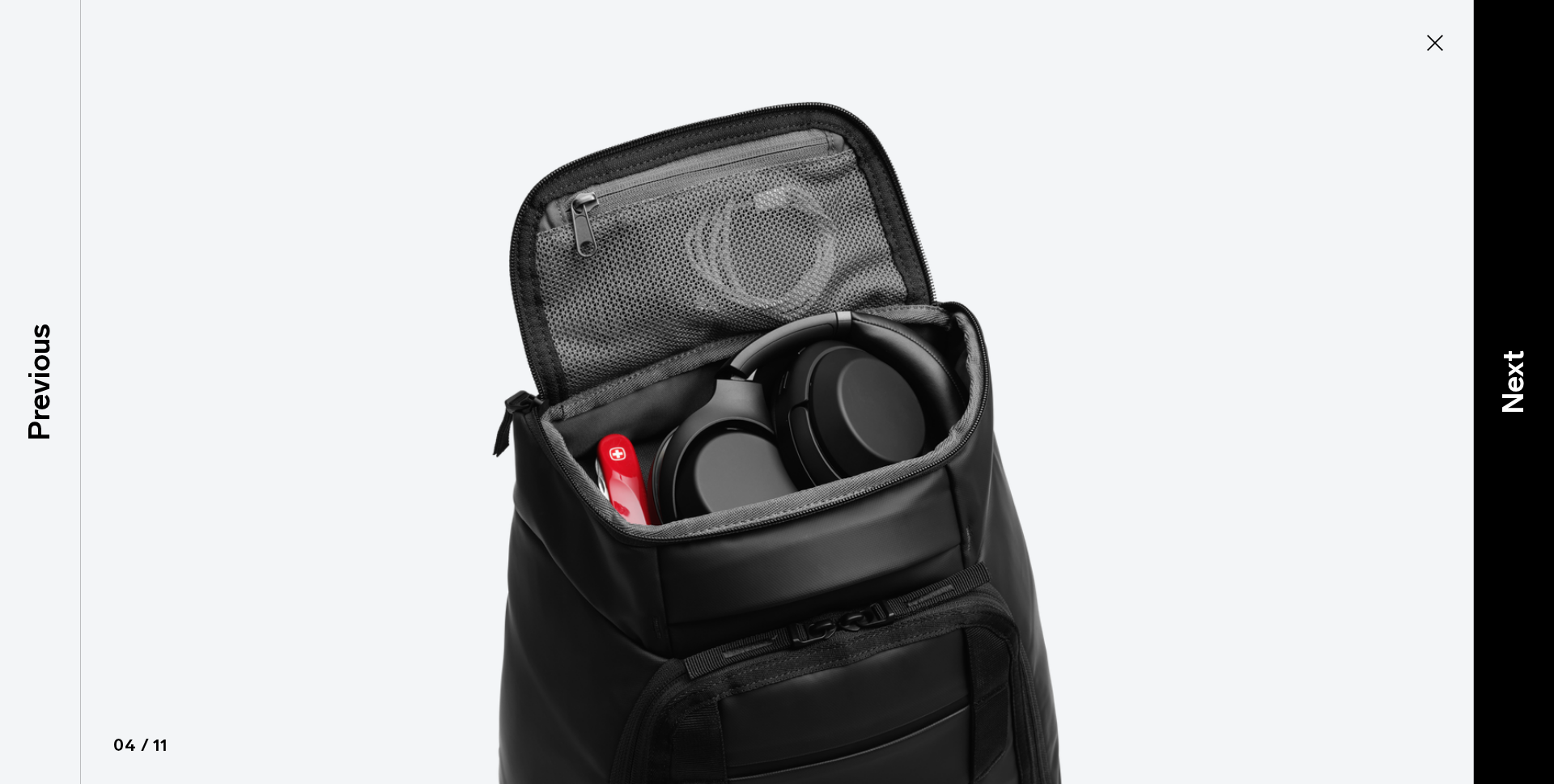
click at [1526, 392] on p "Next" at bounding box center [1513, 382] width 44 height 64
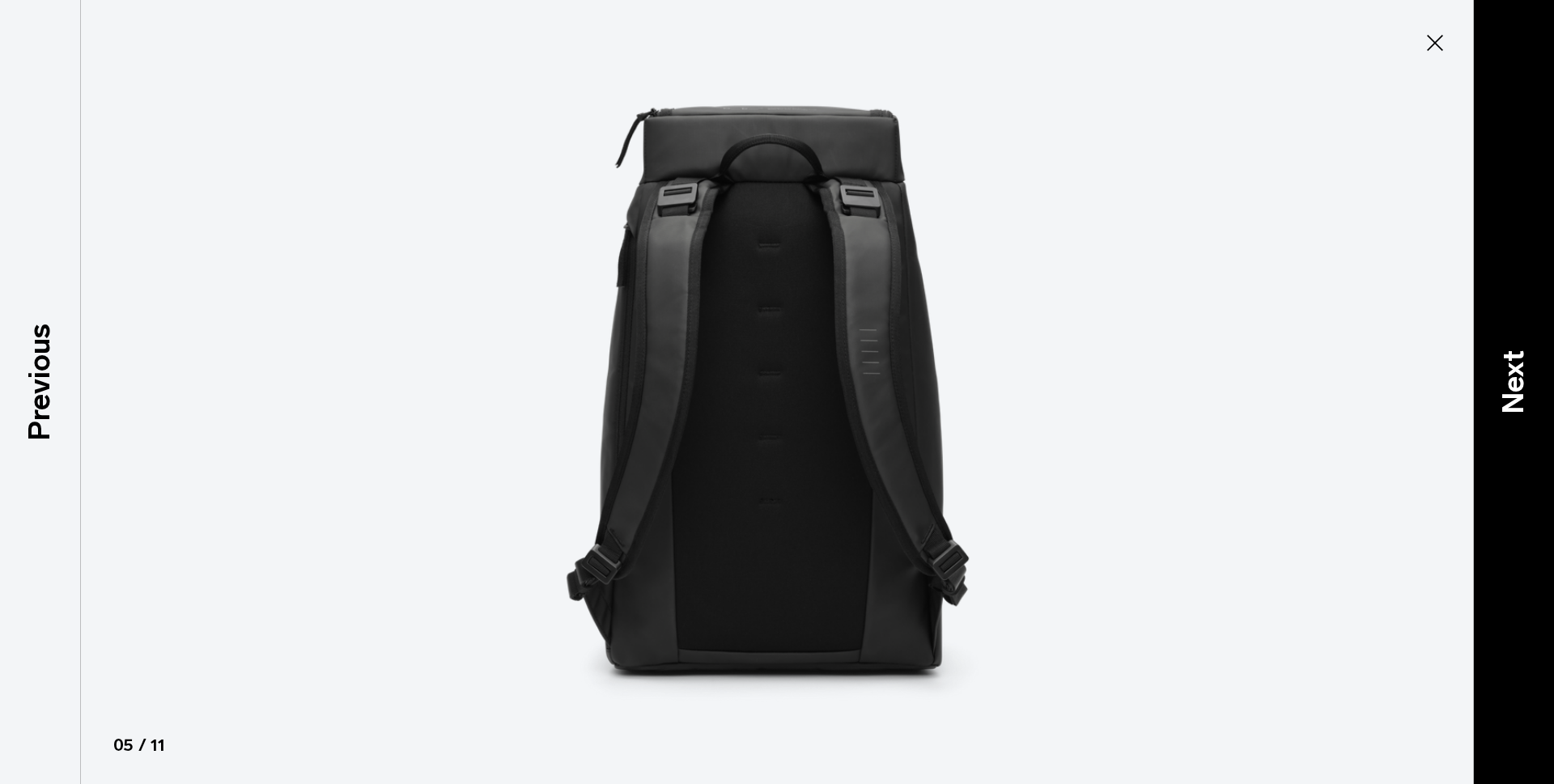
click at [1512, 392] on p "Next" at bounding box center [1513, 382] width 44 height 64
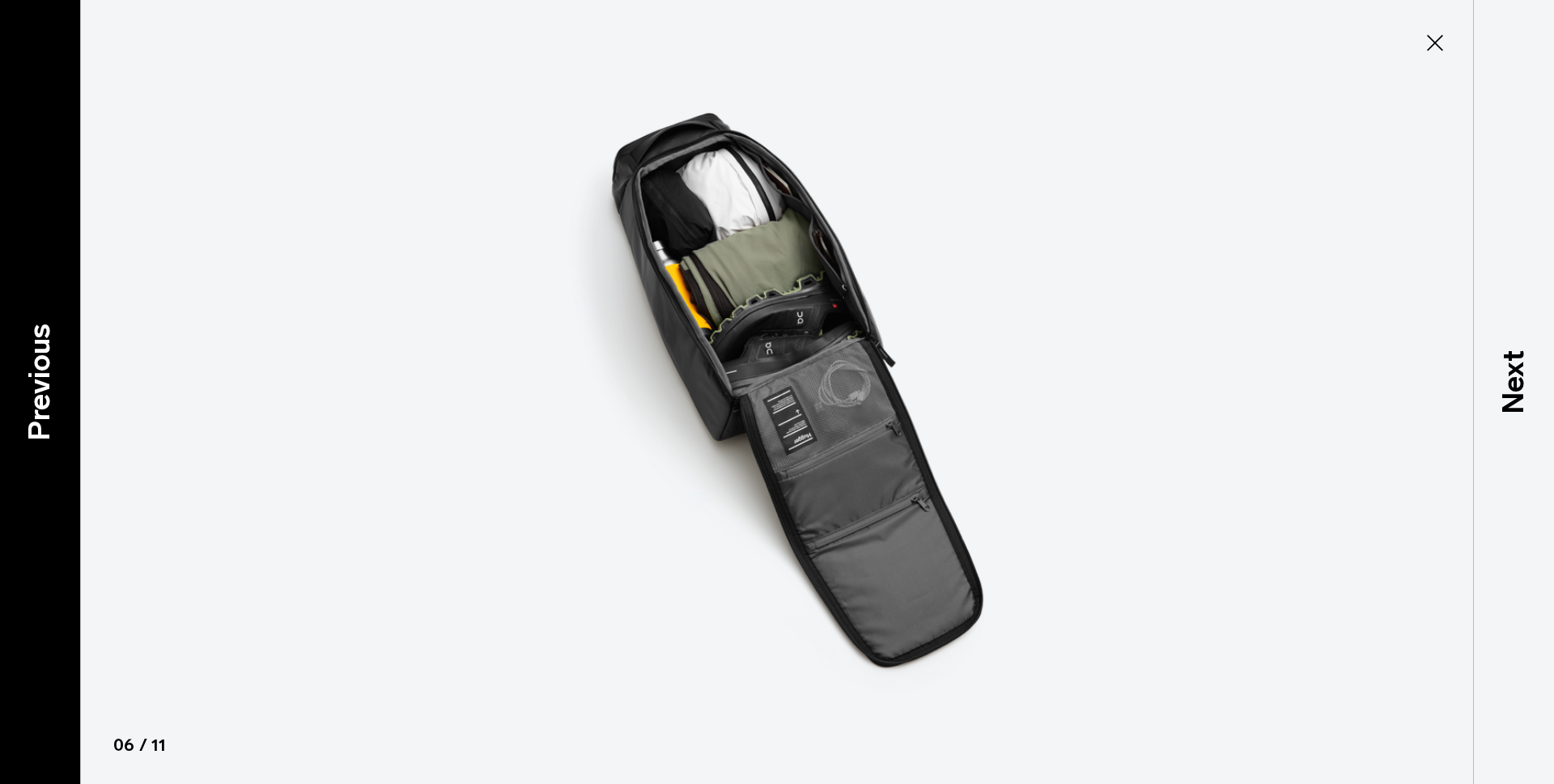
click at [42, 367] on p "Previous" at bounding box center [40, 382] width 44 height 118
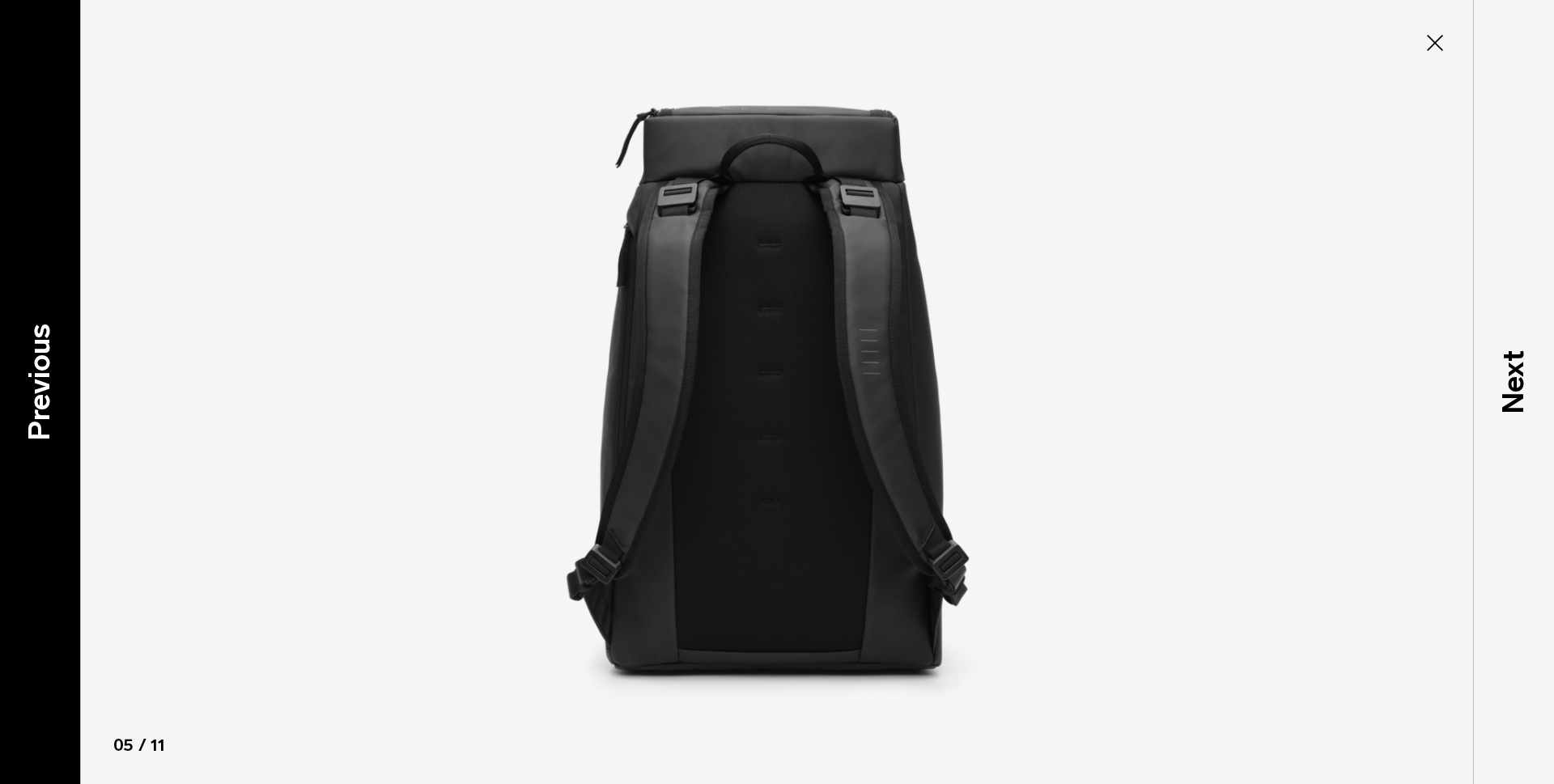
click at [42, 367] on p "Previous" at bounding box center [40, 382] width 44 height 118
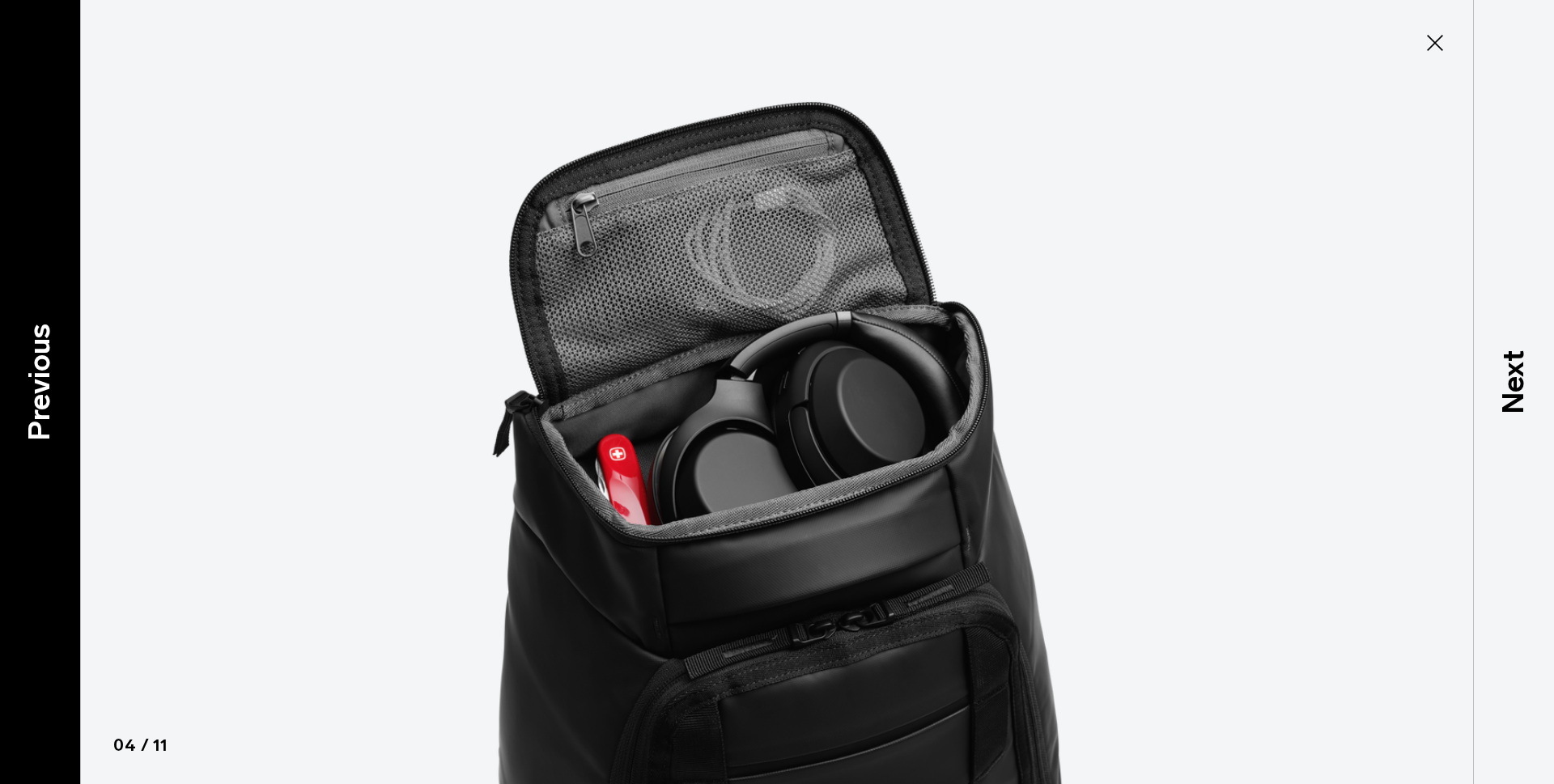
click at [42, 367] on p "Previous" at bounding box center [40, 382] width 44 height 118
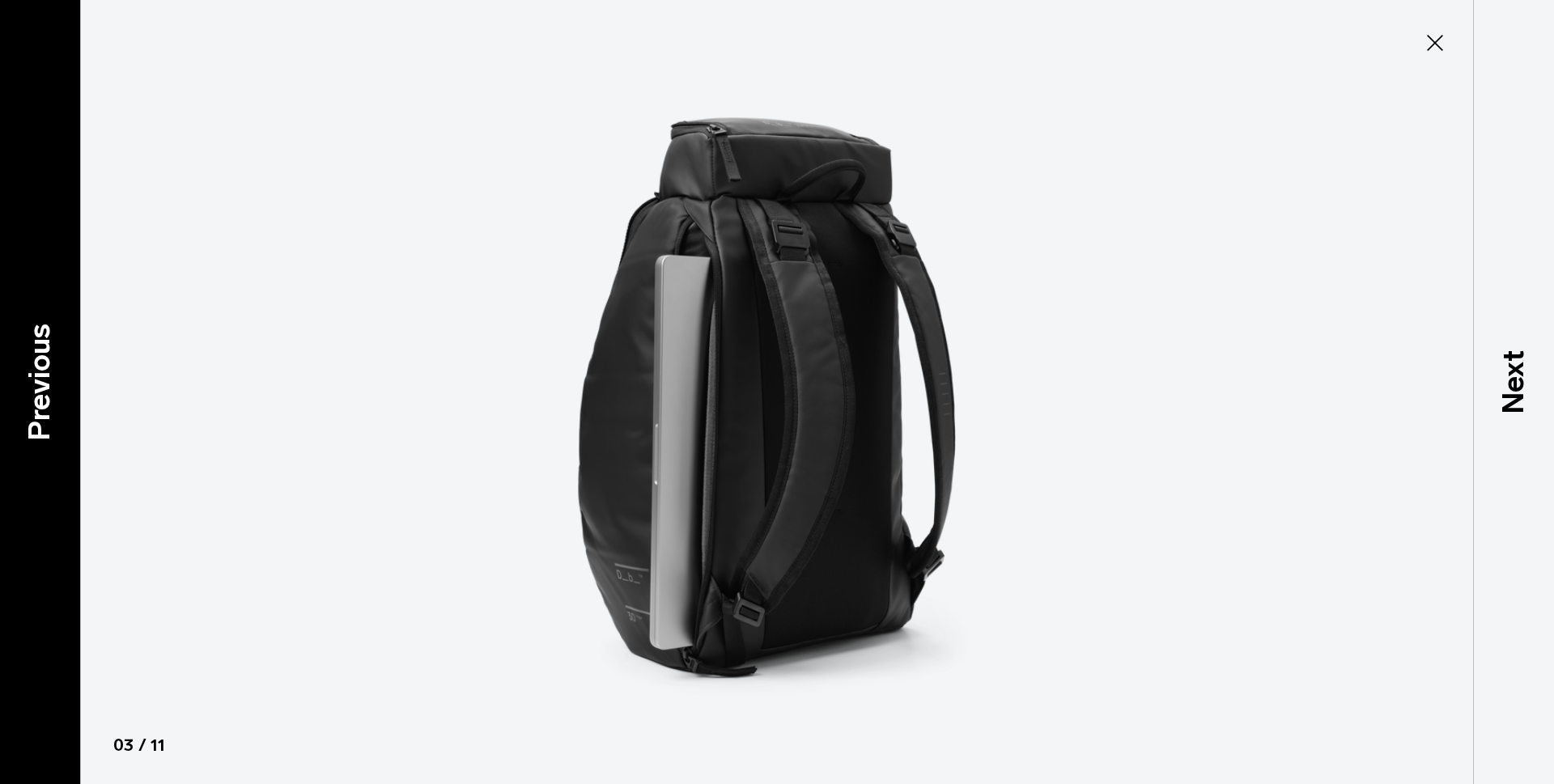
click at [42, 367] on p "Previous" at bounding box center [40, 382] width 44 height 118
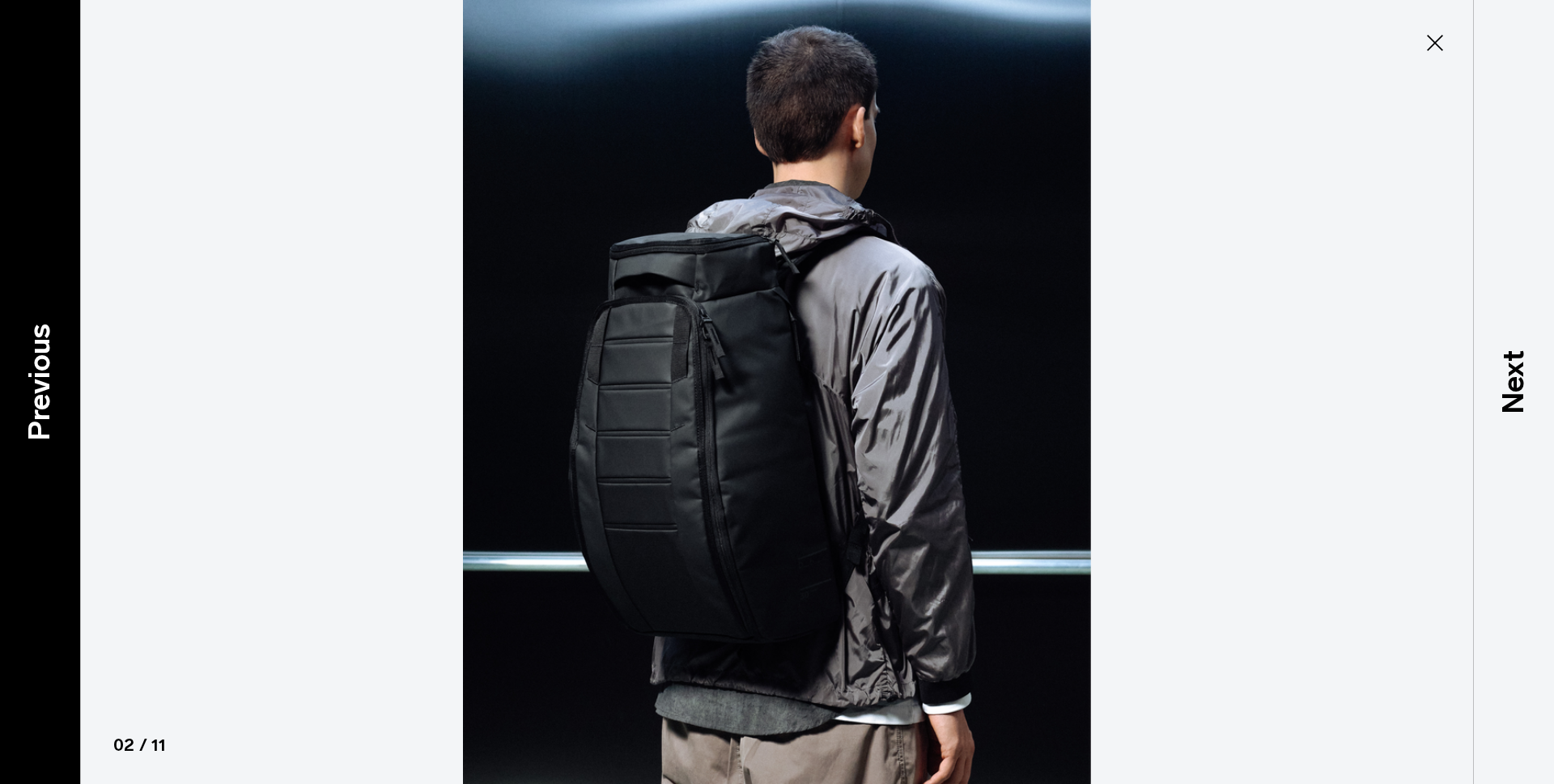
click at [42, 367] on p "Previous" at bounding box center [40, 382] width 44 height 118
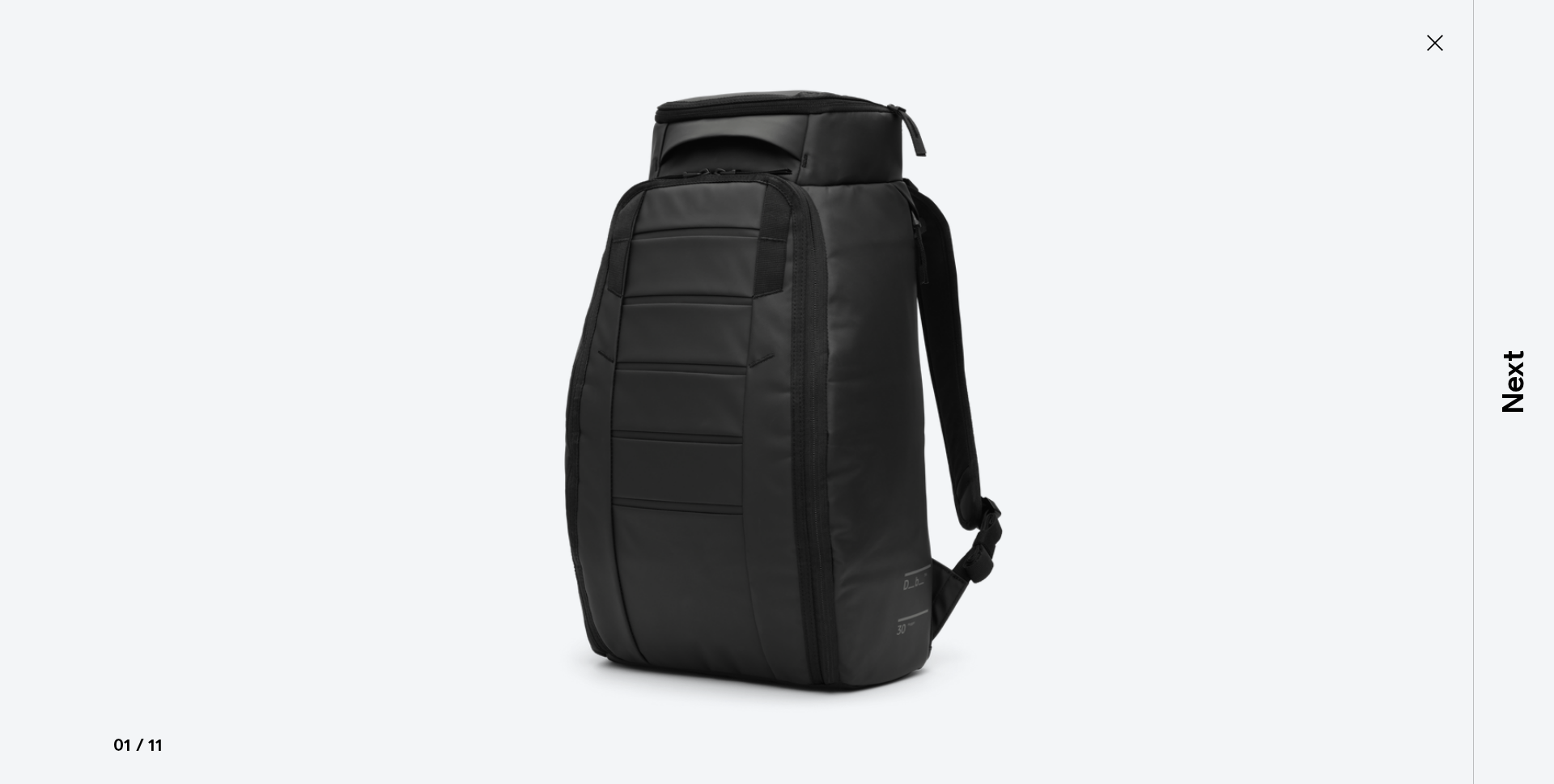
click at [42, 367] on div at bounding box center [777, 392] width 1554 height 784
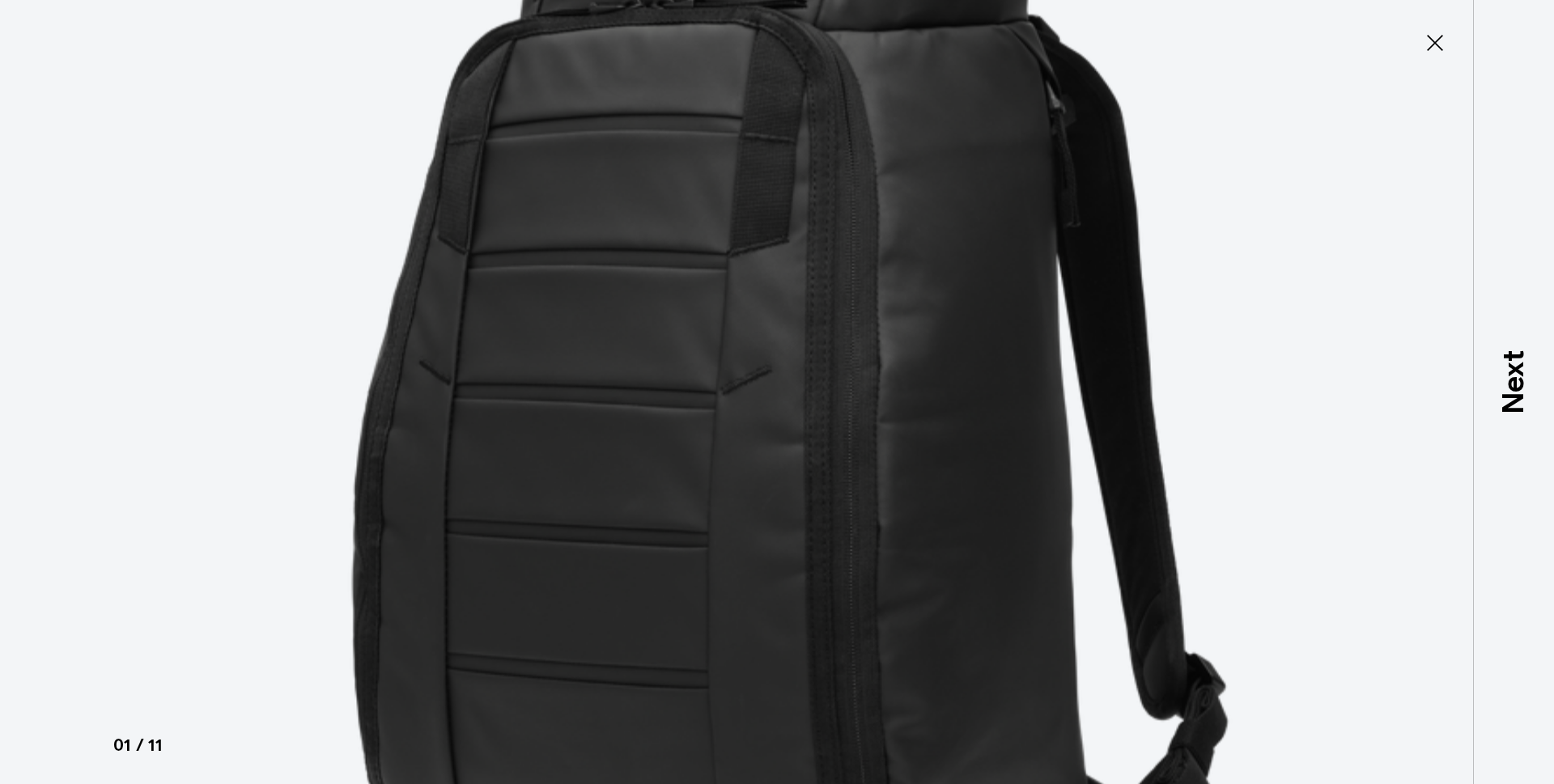
click at [42, 367] on div at bounding box center [777, 443] width 1554 height 784
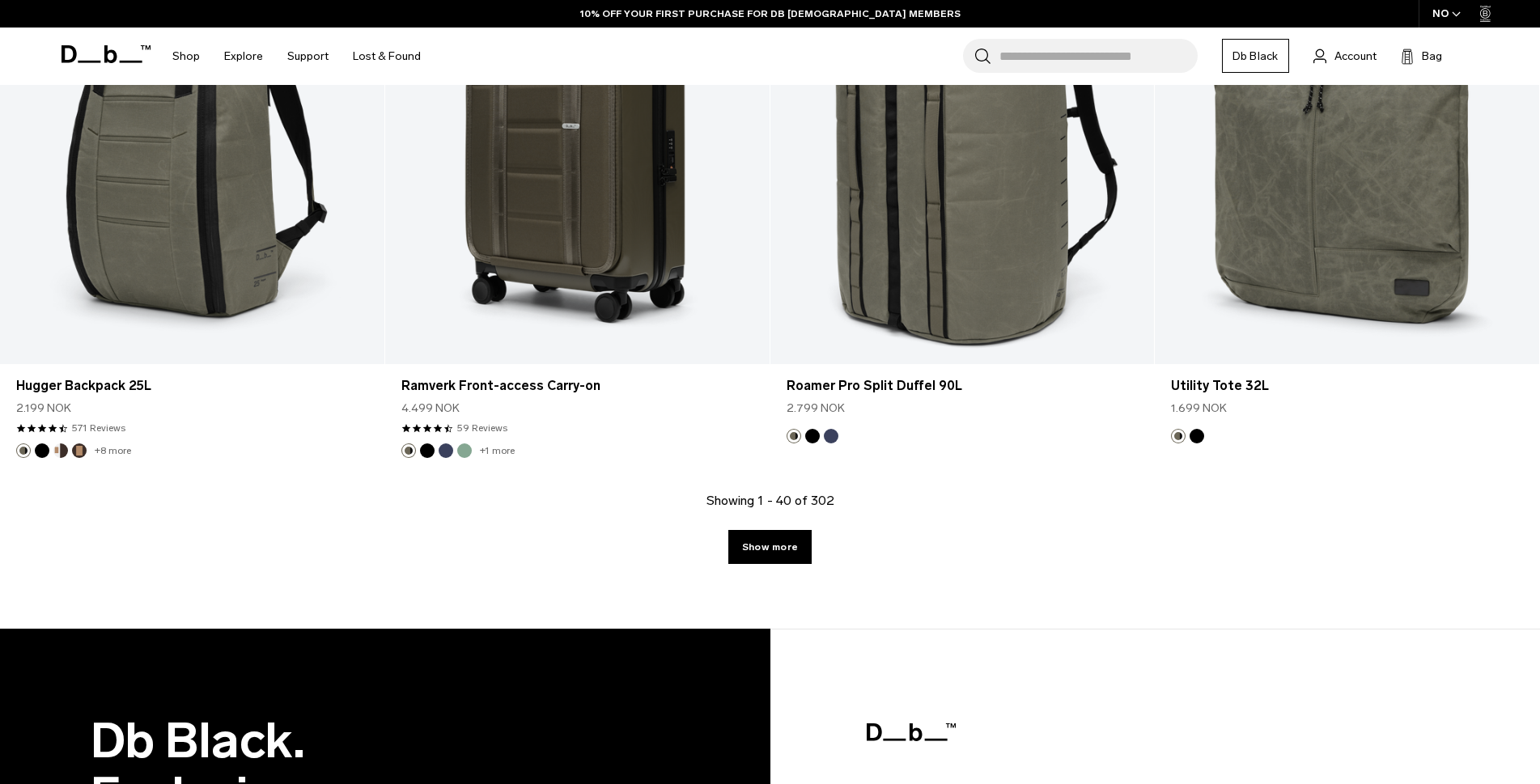
scroll to position [5672, 0]
